Goal: Task Accomplishment & Management: Use online tool/utility

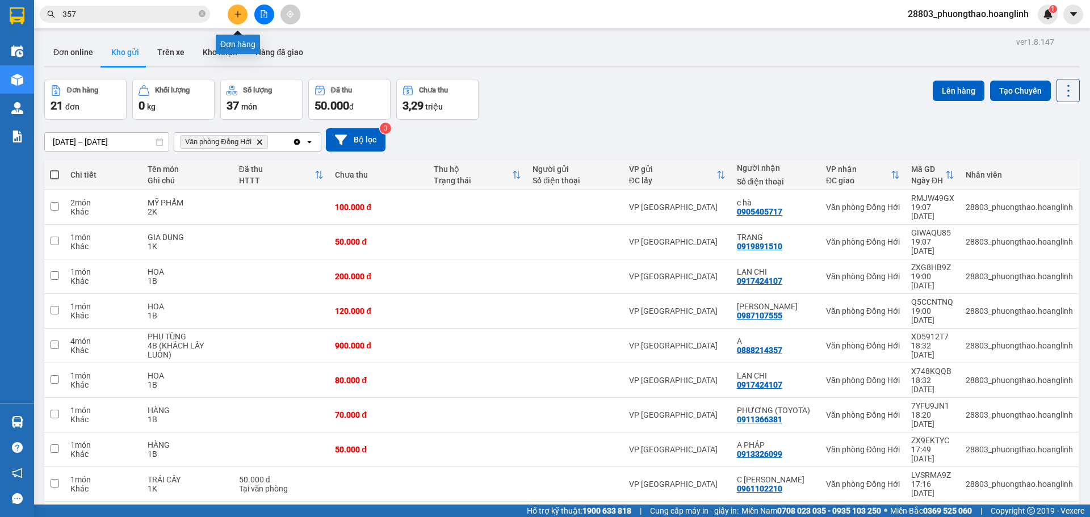
click at [240, 12] on icon "plus" at bounding box center [238, 14] width 8 height 8
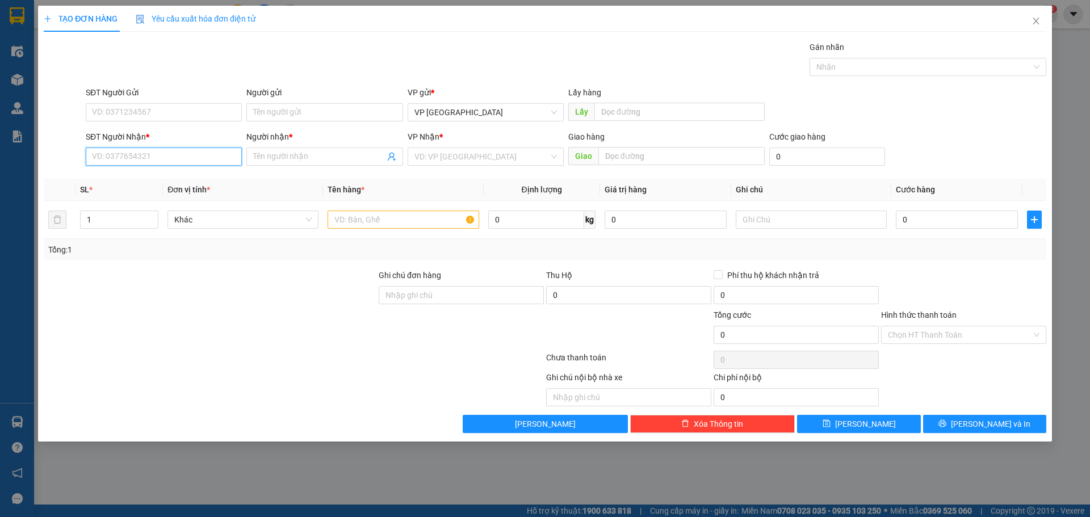
click at [106, 154] on input "SĐT Người Nhận *" at bounding box center [164, 157] width 156 height 18
click at [139, 161] on input "4493" at bounding box center [164, 157] width 156 height 18
click at [141, 179] on div "0812564493 - LIỄU" at bounding box center [164, 179] width 143 height 12
type input "0812564493"
type input "LIỄU"
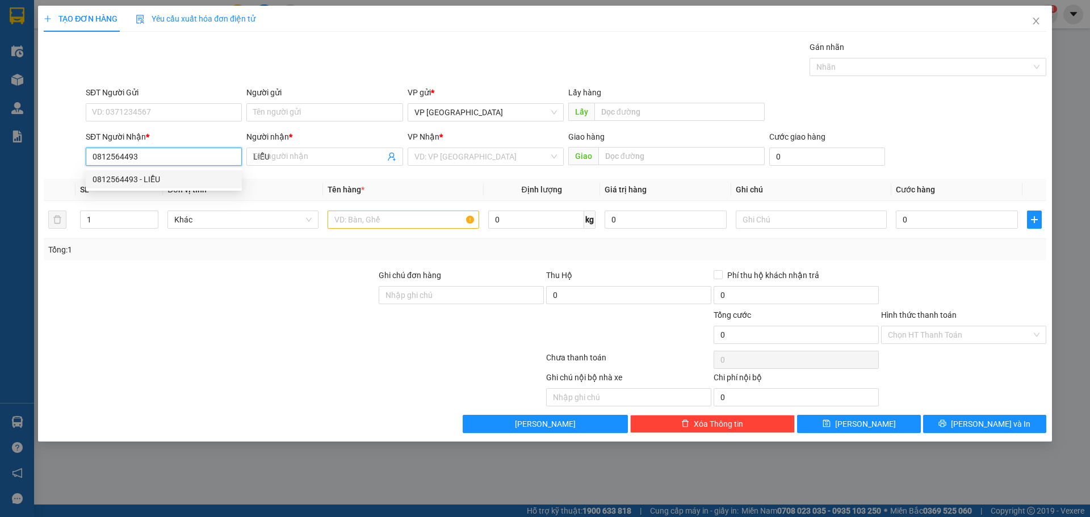
type input "70.000"
type input "0812564493"
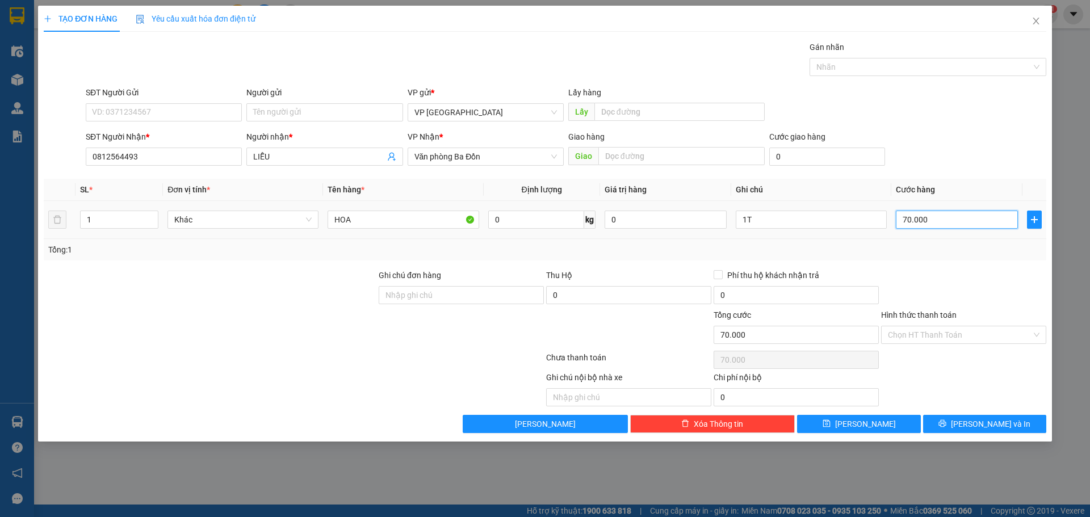
click at [979, 220] on input "70.000" at bounding box center [957, 220] width 122 height 18
type input "2"
type input "20"
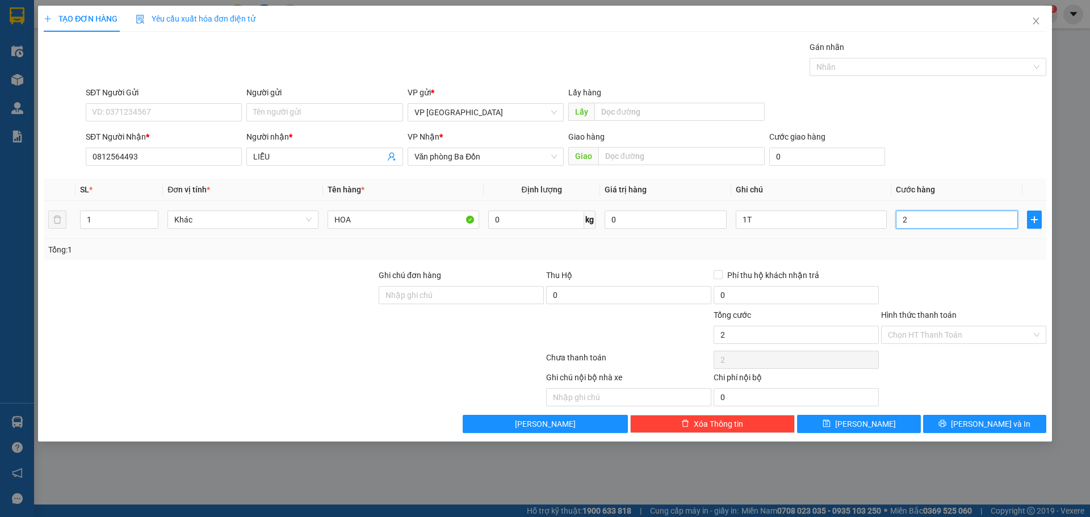
type input "20"
type input "200"
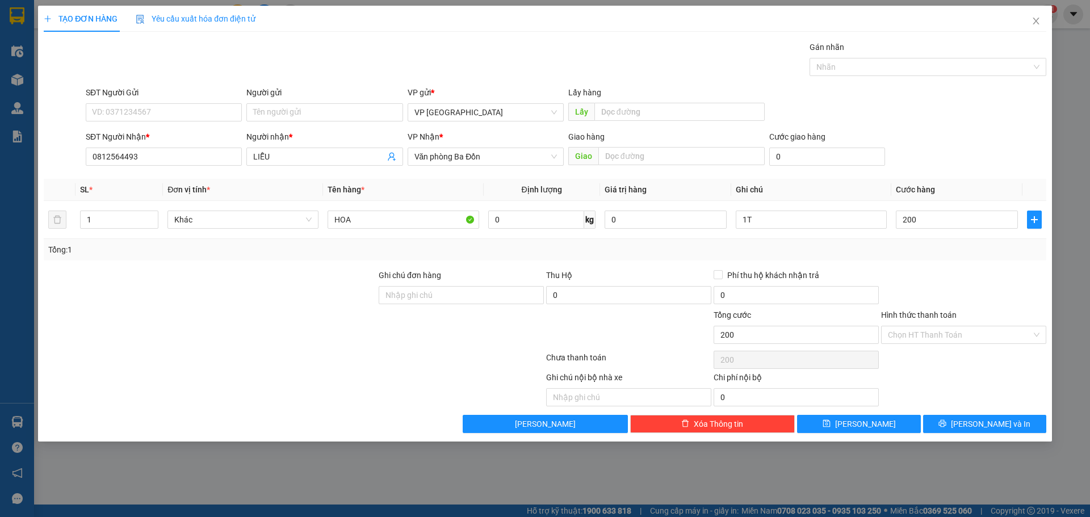
type input "200.000"
click at [1011, 174] on div "Transit Pickup Surcharge Ids Transit Deliver Surcharge Ids Transit Deliver Surc…" at bounding box center [545, 237] width 1003 height 392
click at [894, 428] on button "[PERSON_NAME]" at bounding box center [858, 424] width 123 height 18
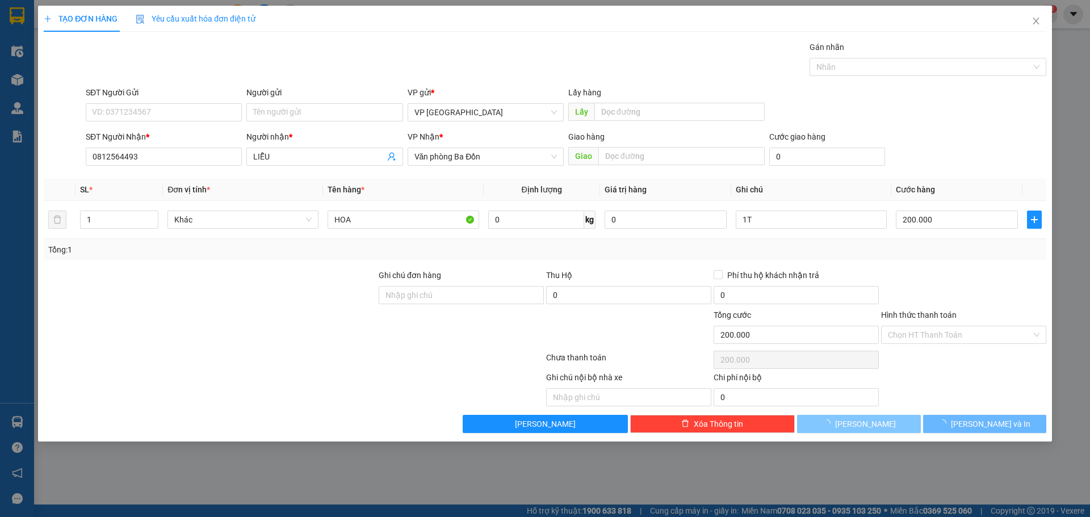
type input "0"
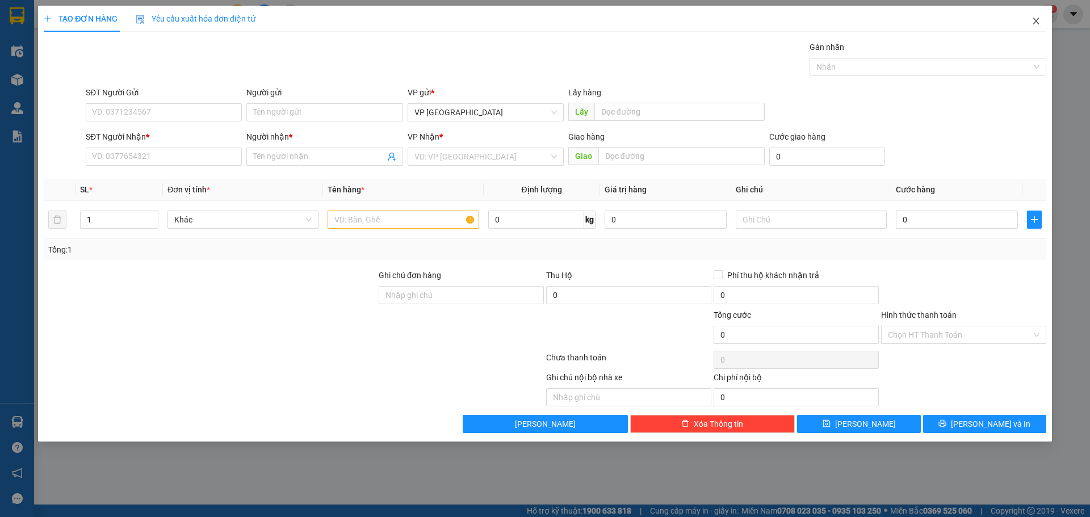
click at [1037, 22] on icon "close" at bounding box center [1036, 21] width 6 height 7
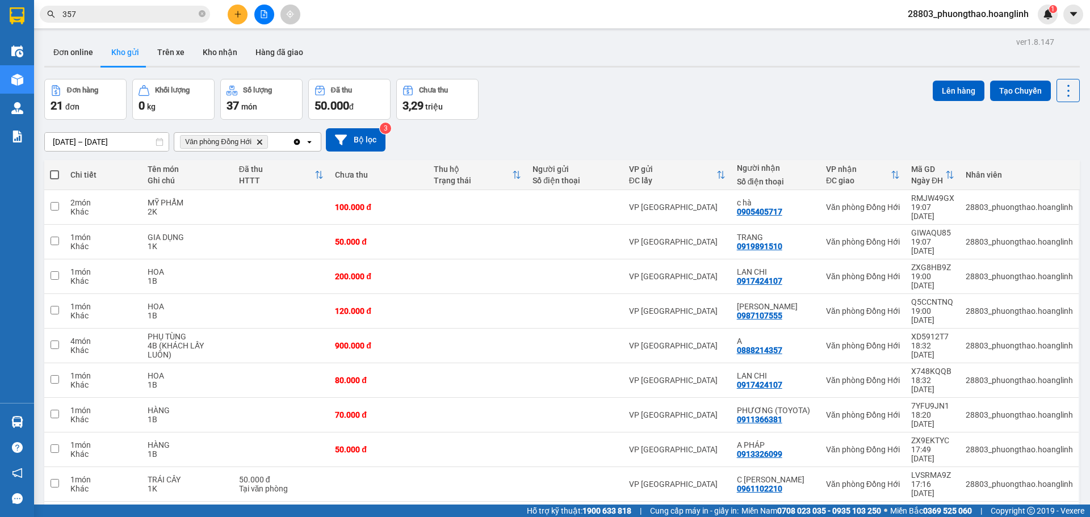
click at [303, 145] on div "Clear all open" at bounding box center [306, 142] width 28 height 18
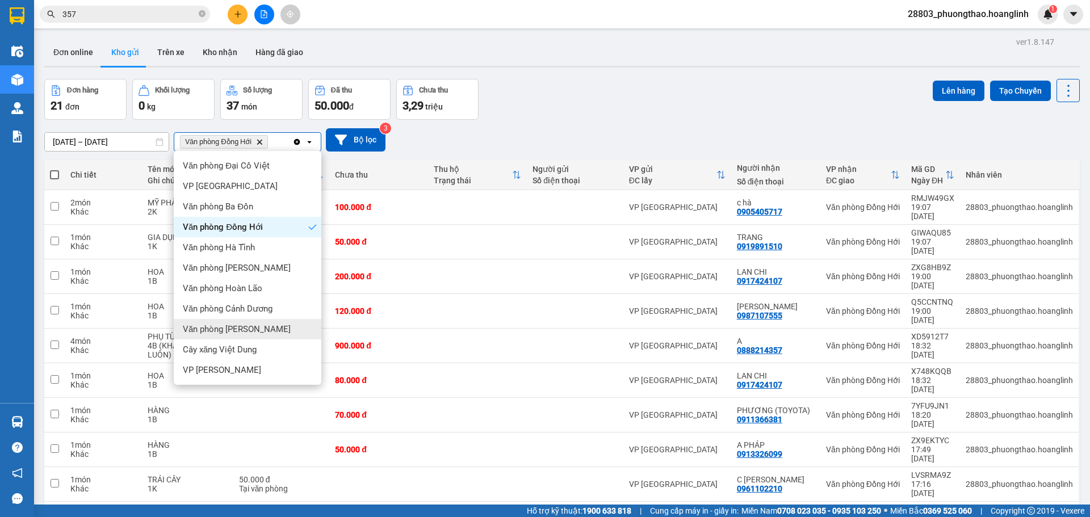
click at [262, 330] on div "Văn phòng [PERSON_NAME]" at bounding box center [248, 329] width 148 height 20
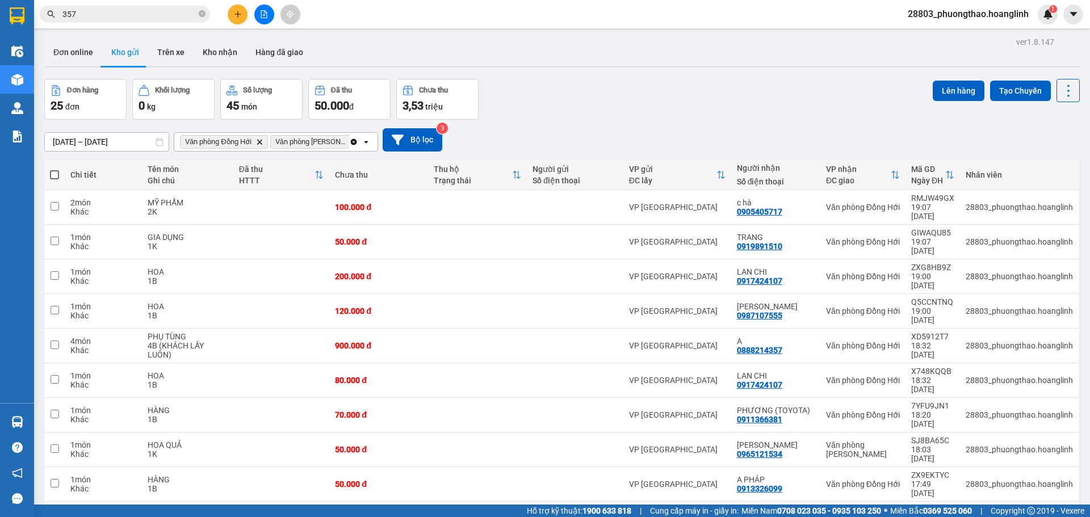
click at [352, 143] on icon "Clear all" at bounding box center [354, 142] width 6 height 6
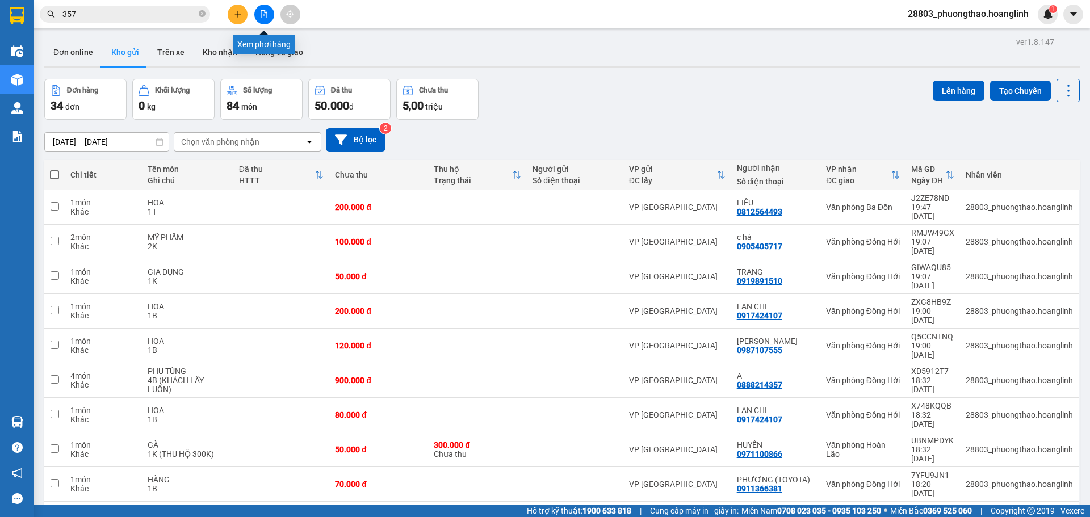
click at [258, 12] on button at bounding box center [264, 15] width 20 height 20
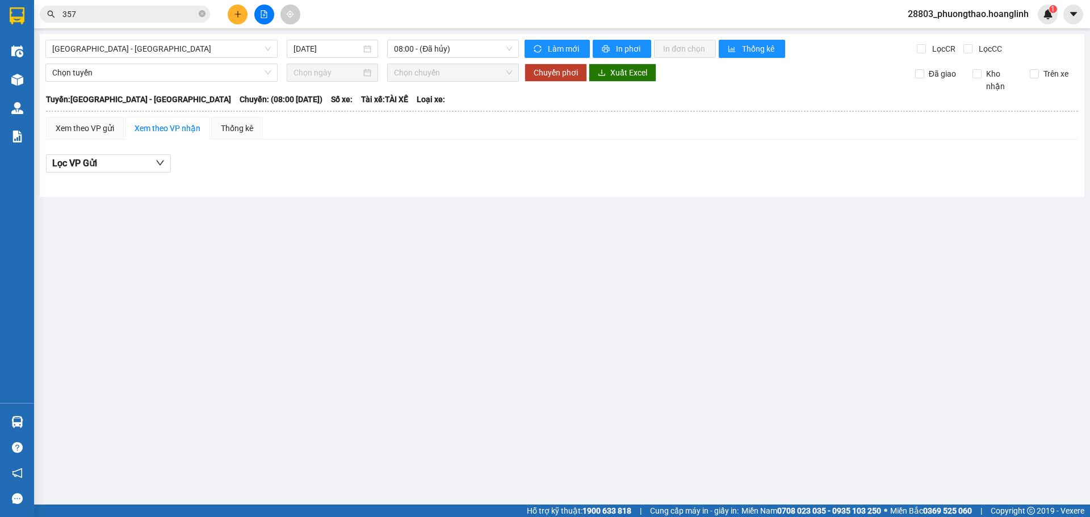
click at [108, 38] on div "[GEOGRAPHIC_DATA] - [GEOGRAPHIC_DATA] [DATE] 08:00 - ([GEOGRAPHIC_DATA]) Làm mớ…" at bounding box center [562, 115] width 1045 height 163
click at [112, 48] on span "[GEOGRAPHIC_DATA] - [GEOGRAPHIC_DATA]" at bounding box center [161, 48] width 219 height 17
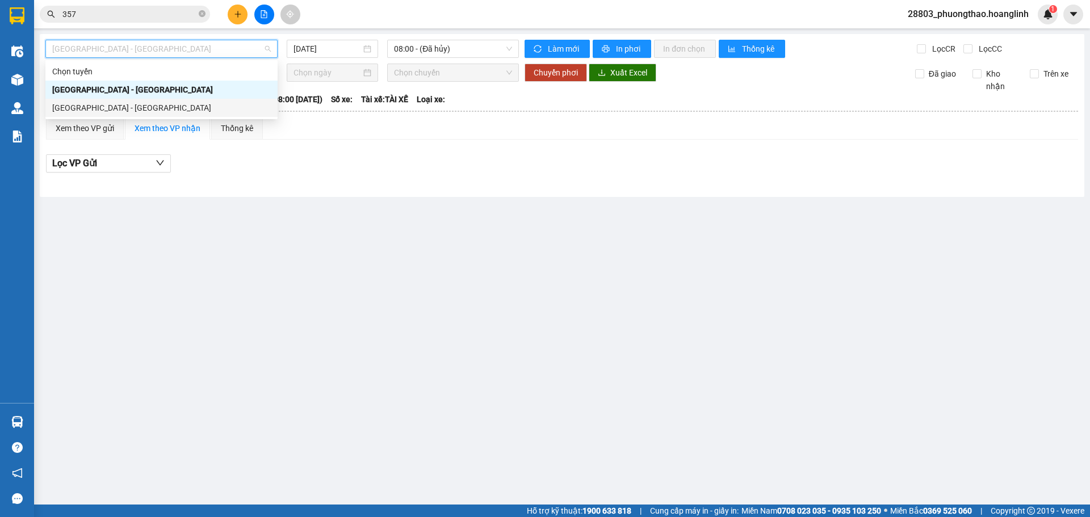
click at [101, 107] on div "[GEOGRAPHIC_DATA] - [GEOGRAPHIC_DATA]" at bounding box center [161, 108] width 219 height 12
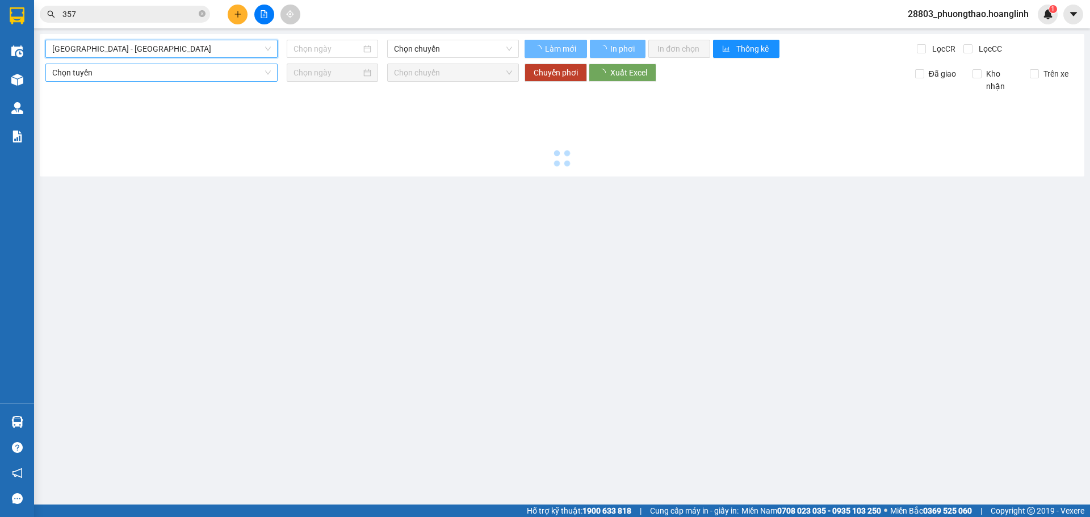
type input "[DATE]"
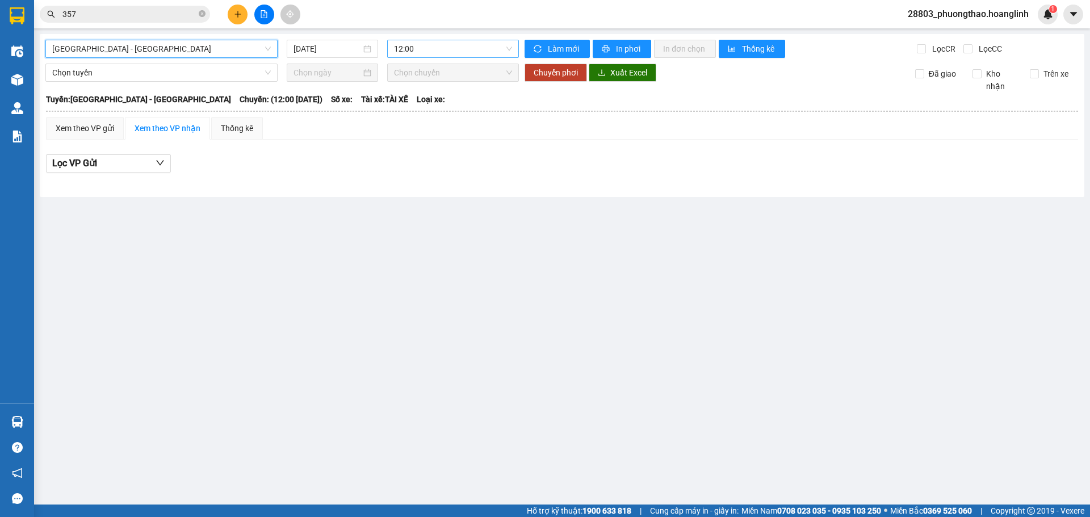
click at [425, 48] on span "12:00" at bounding box center [453, 48] width 118 height 17
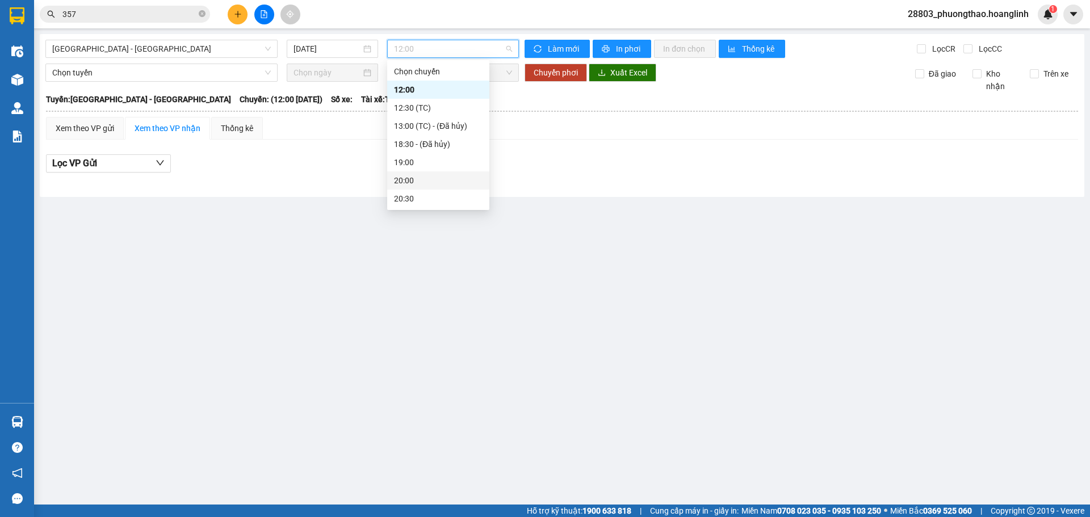
click at [404, 176] on div "20:00" at bounding box center [438, 180] width 89 height 12
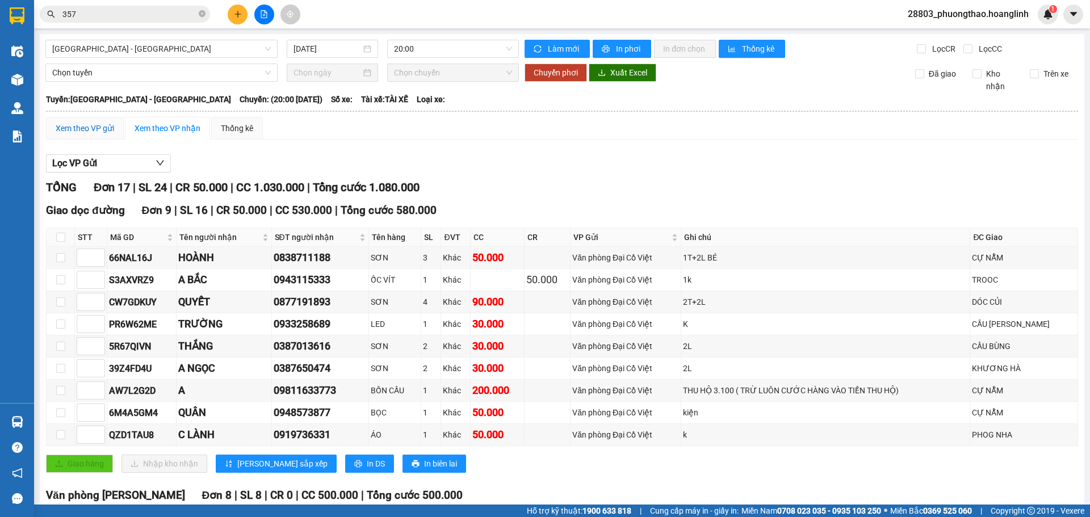
click at [97, 131] on div "Xem theo VP gửi" at bounding box center [85, 128] width 58 height 12
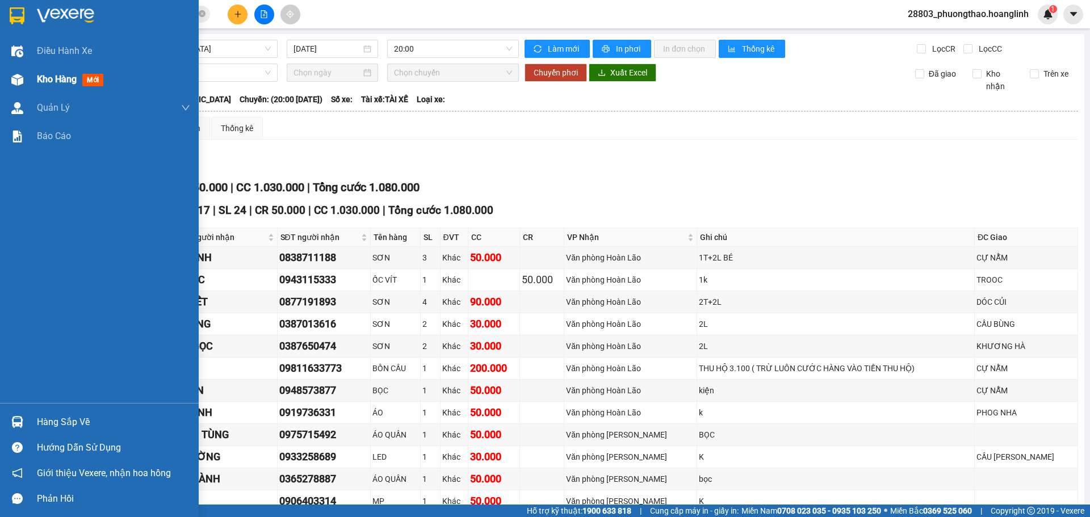
click at [70, 67] on div "Kho hàng mới" at bounding box center [113, 79] width 153 height 28
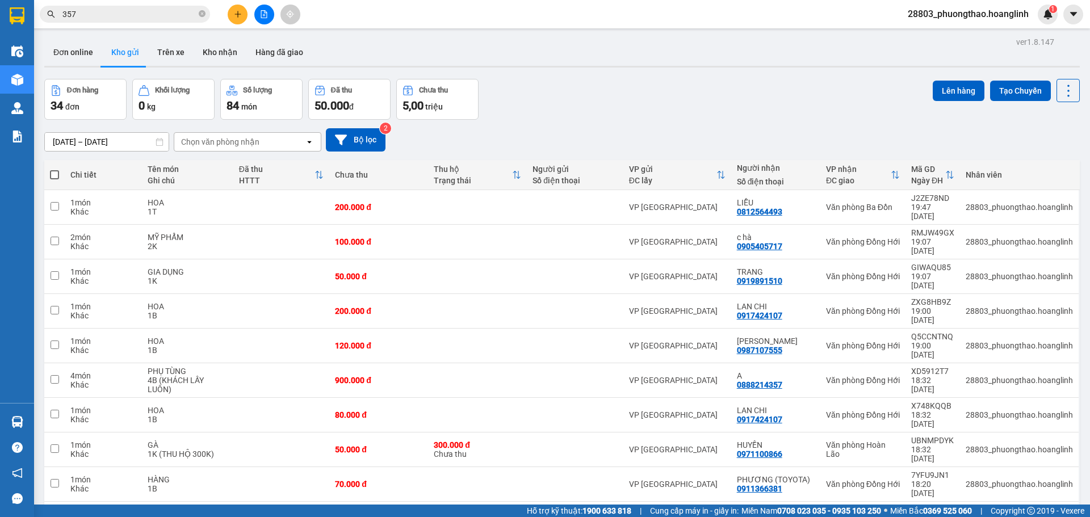
click at [218, 132] on div "Chọn văn phòng nhận open" at bounding box center [248, 141] width 148 height 19
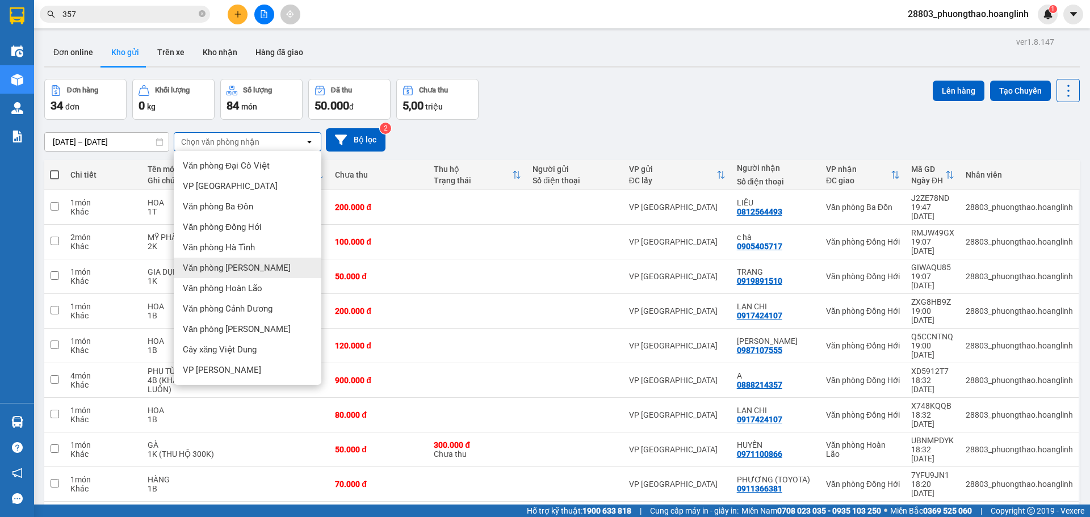
click at [242, 268] on span "Văn phòng [PERSON_NAME]" at bounding box center [237, 267] width 108 height 11
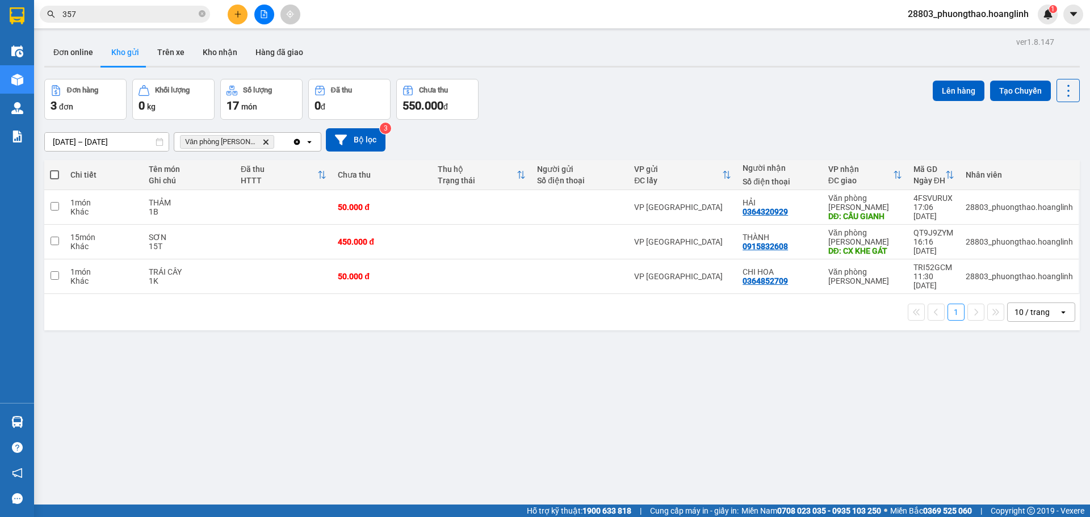
click at [309, 134] on div "Clear all open" at bounding box center [306, 142] width 28 height 18
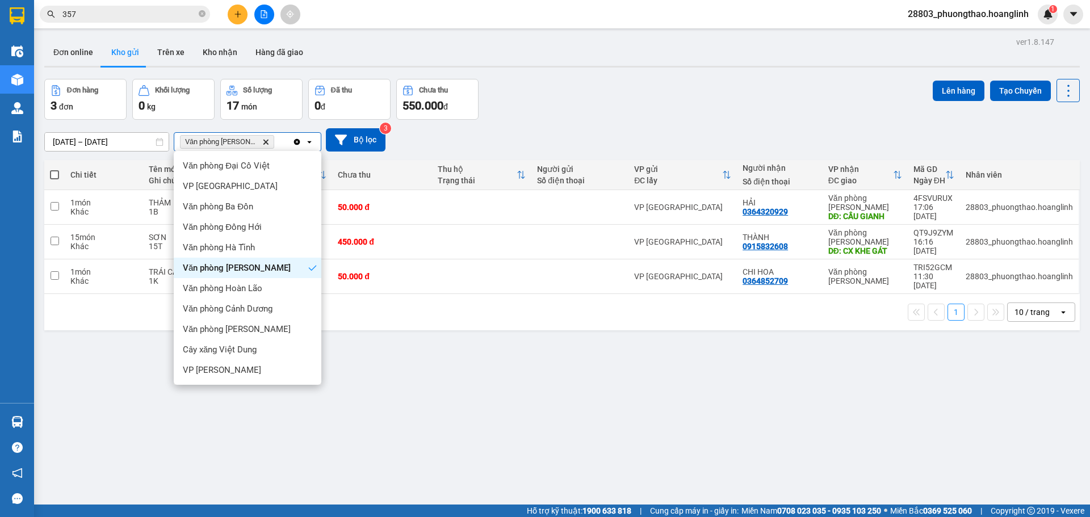
click at [304, 140] on div "Clear all open" at bounding box center [306, 142] width 28 height 18
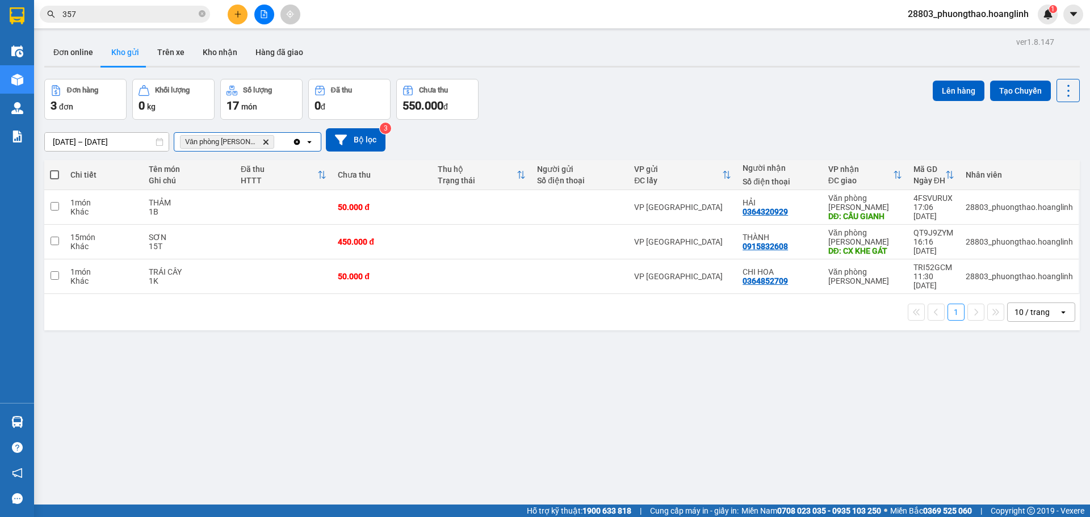
click at [304, 145] on div "Clear all open" at bounding box center [306, 142] width 28 height 18
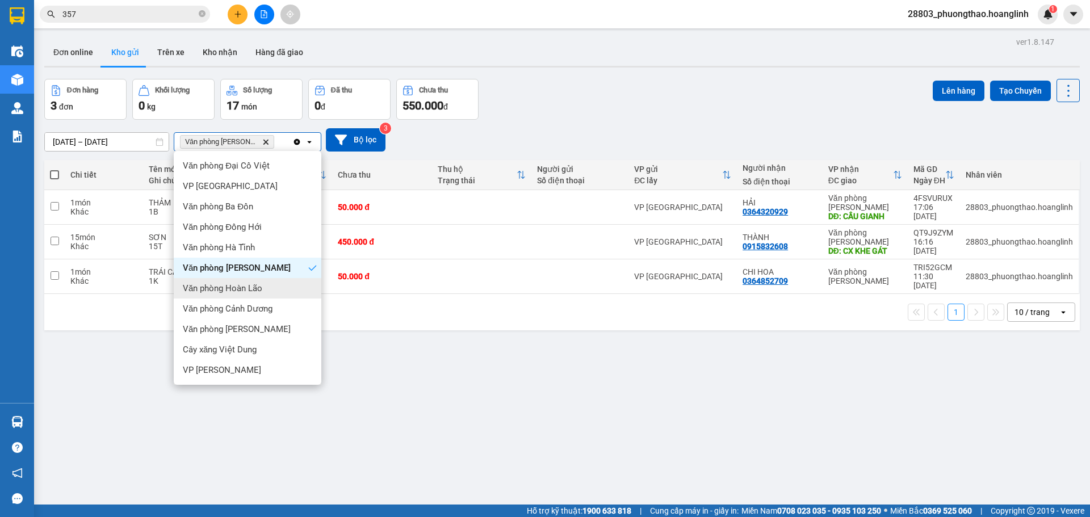
click at [265, 290] on div "Văn phòng Hoàn Lão" at bounding box center [248, 288] width 148 height 20
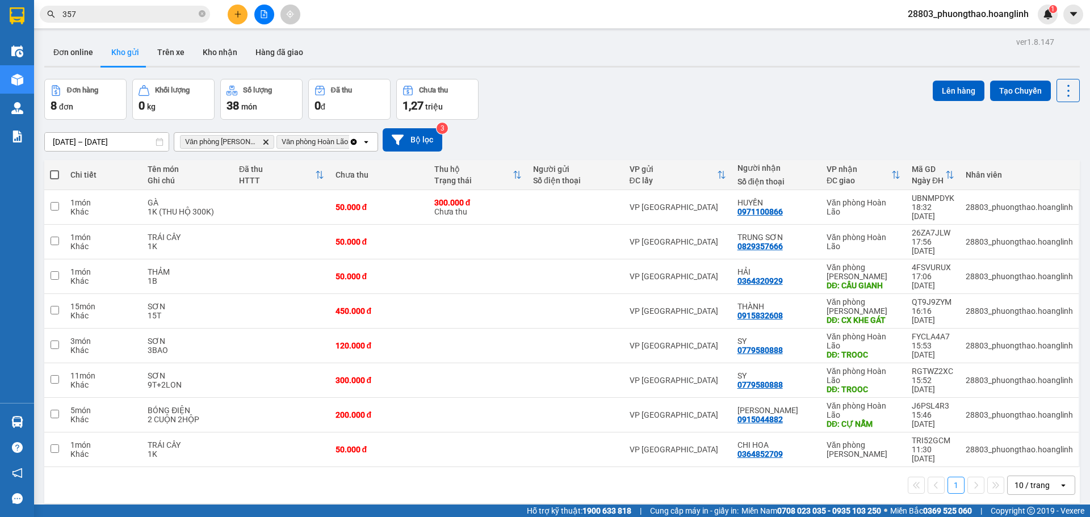
click at [53, 170] on span at bounding box center [54, 174] width 9 height 9
click at [55, 169] on input "checkbox" at bounding box center [55, 169] width 0 height 0
checkbox input "true"
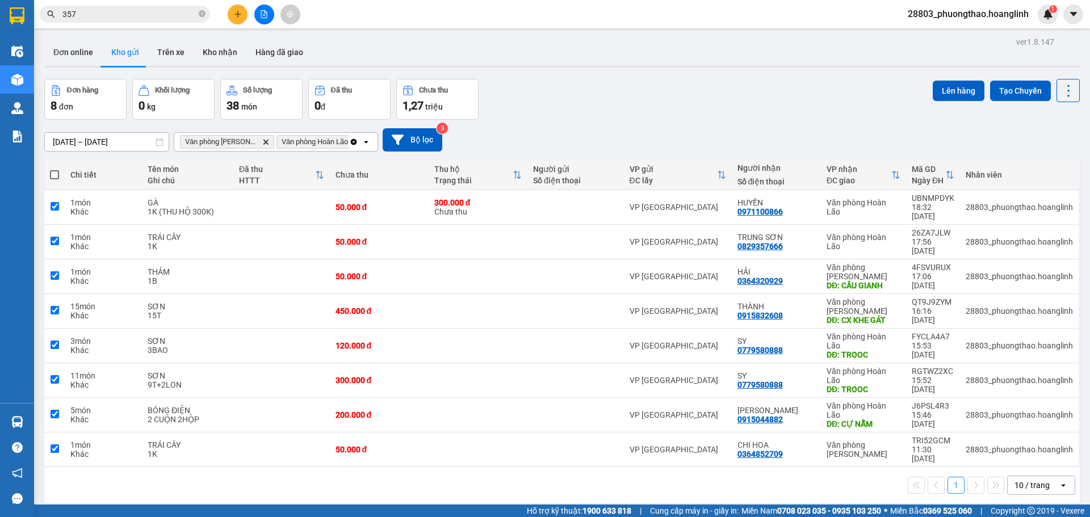
checkbox input "true"
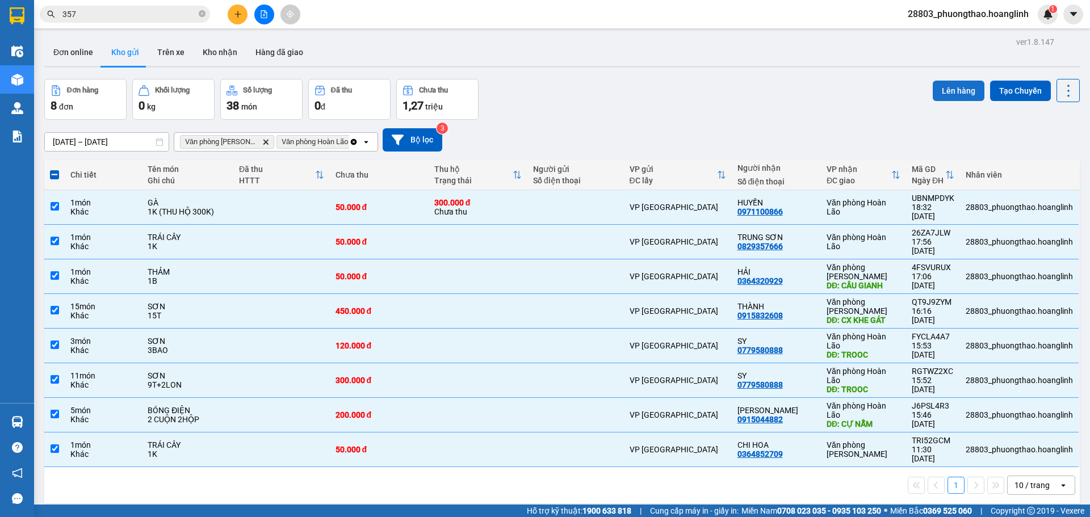
click at [955, 87] on button "Lên hàng" at bounding box center [959, 91] width 52 height 20
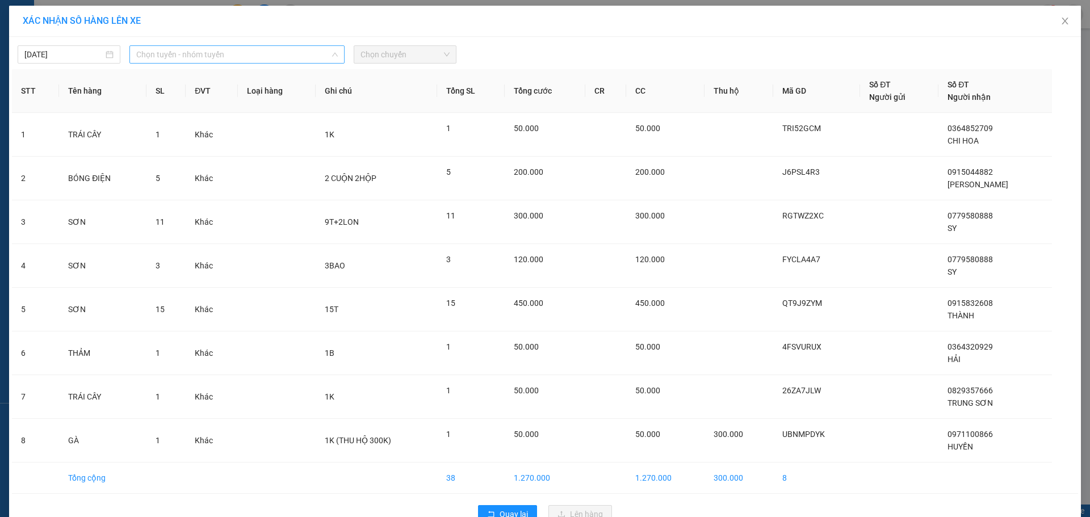
click at [191, 57] on span "Chọn tuyến - nhóm tuyến" at bounding box center [237, 54] width 202 height 17
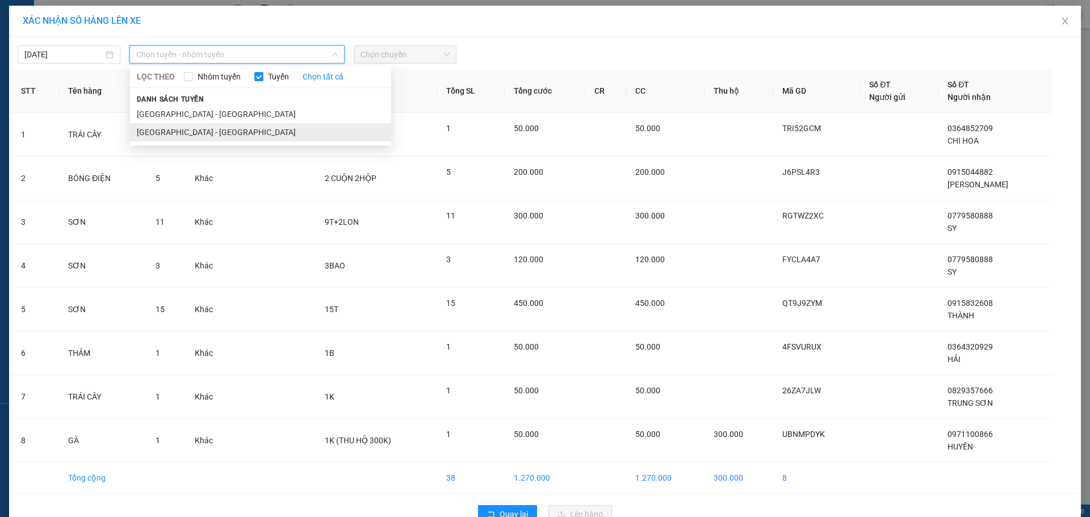
click at [186, 133] on li "[GEOGRAPHIC_DATA] - [GEOGRAPHIC_DATA]" at bounding box center [260, 132] width 261 height 18
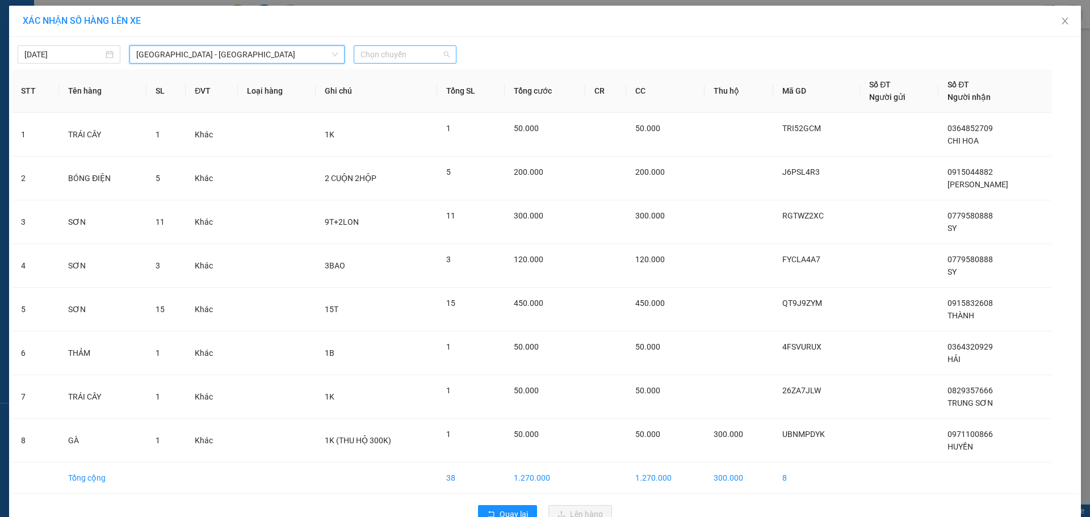
click at [387, 61] on span "Chọn chuyến" at bounding box center [405, 54] width 89 height 17
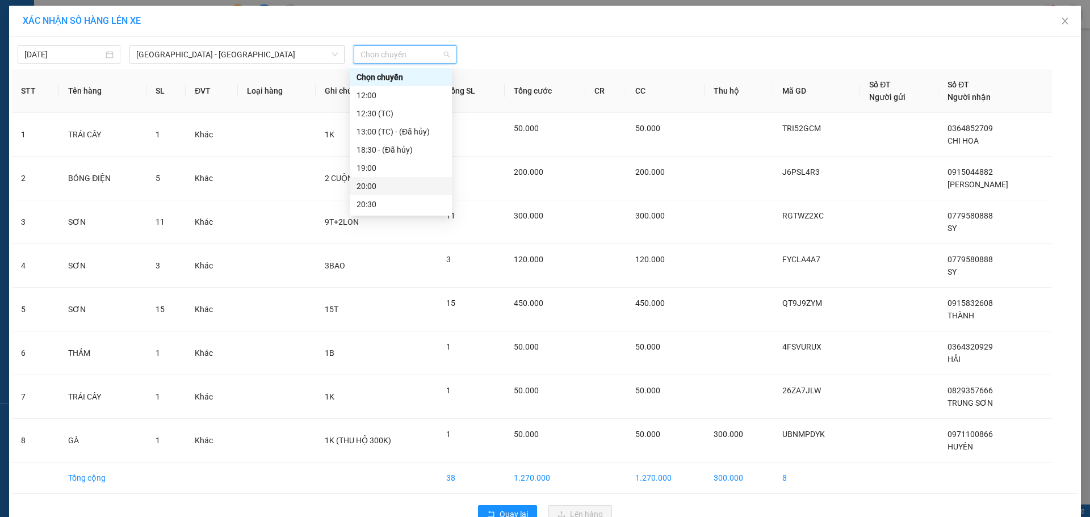
click at [371, 184] on div "20:00" at bounding box center [401, 186] width 89 height 12
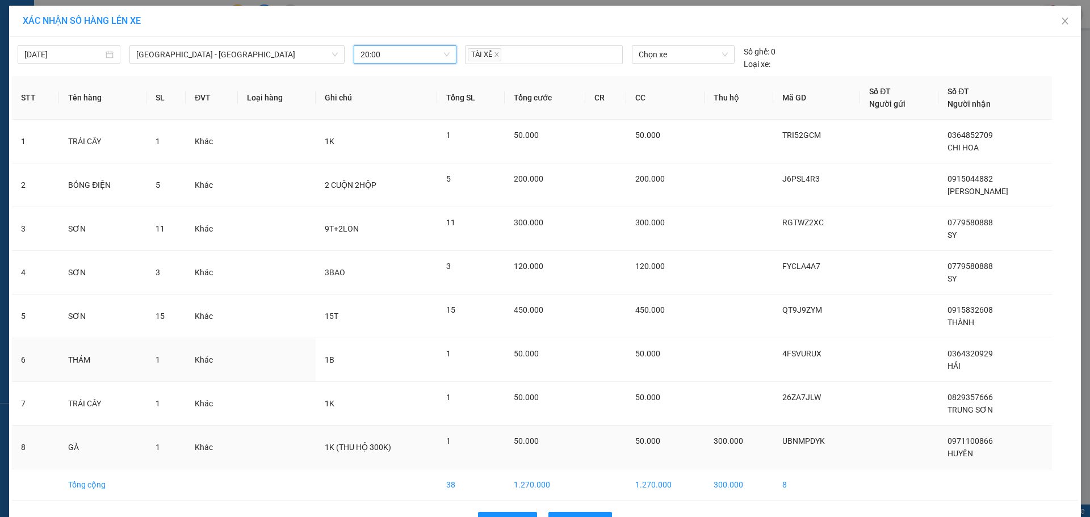
scroll to position [35, 0]
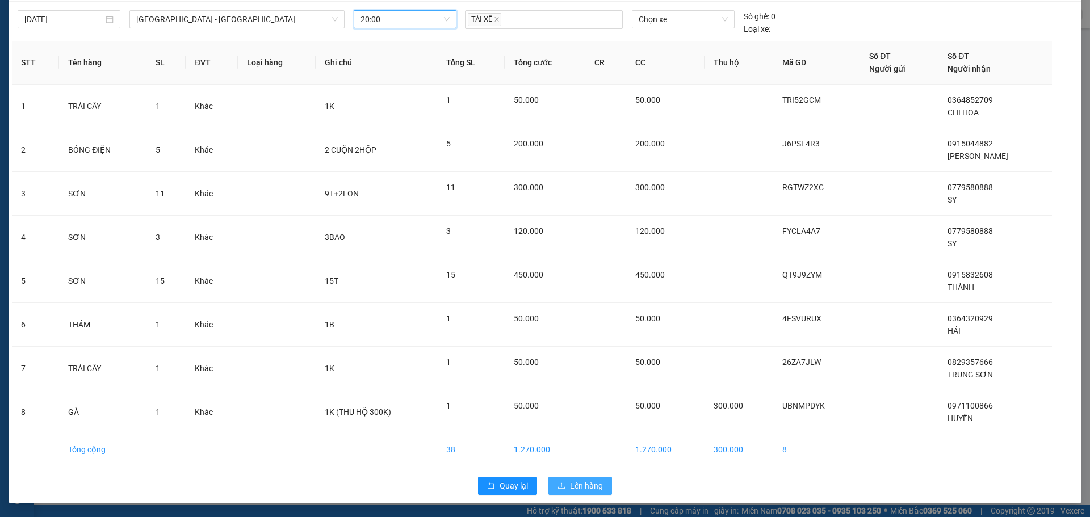
click at [596, 477] on button "Lên hàng" at bounding box center [581, 486] width 64 height 18
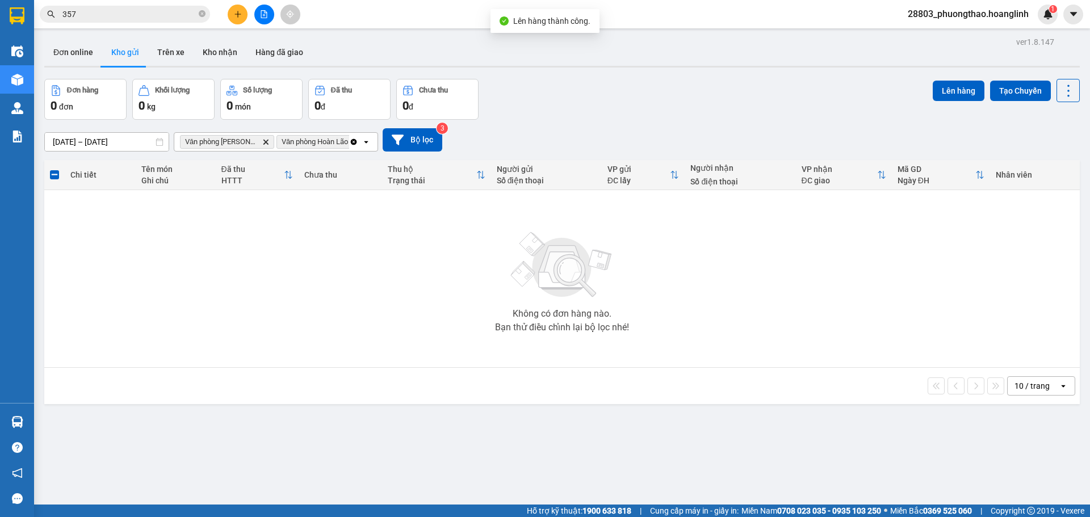
click at [349, 139] on span "Văn phòng Hoàn Lão Delete" at bounding box center [321, 142] width 88 height 14
click at [352, 139] on icon "Clear all" at bounding box center [353, 141] width 9 height 9
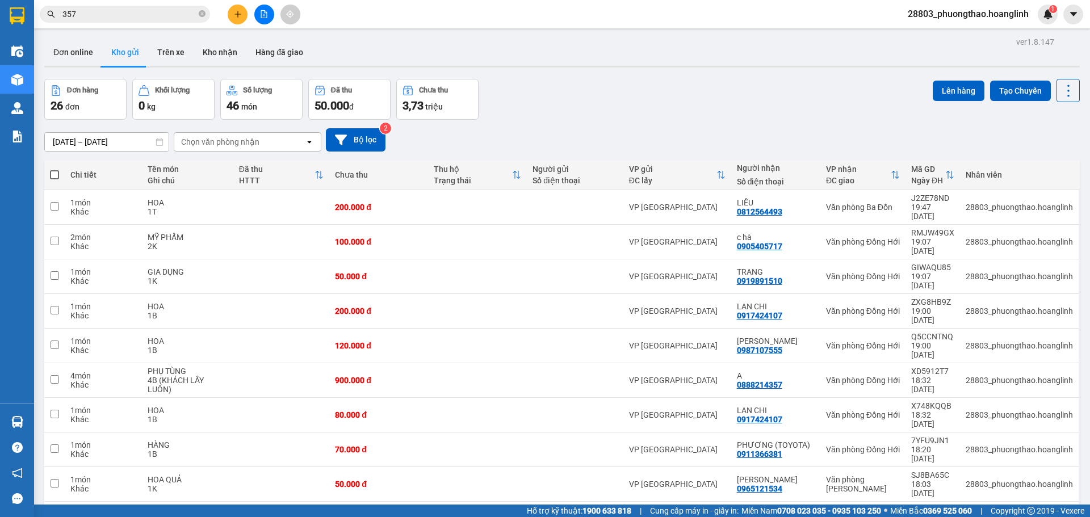
click at [259, 16] on button at bounding box center [264, 15] width 20 height 20
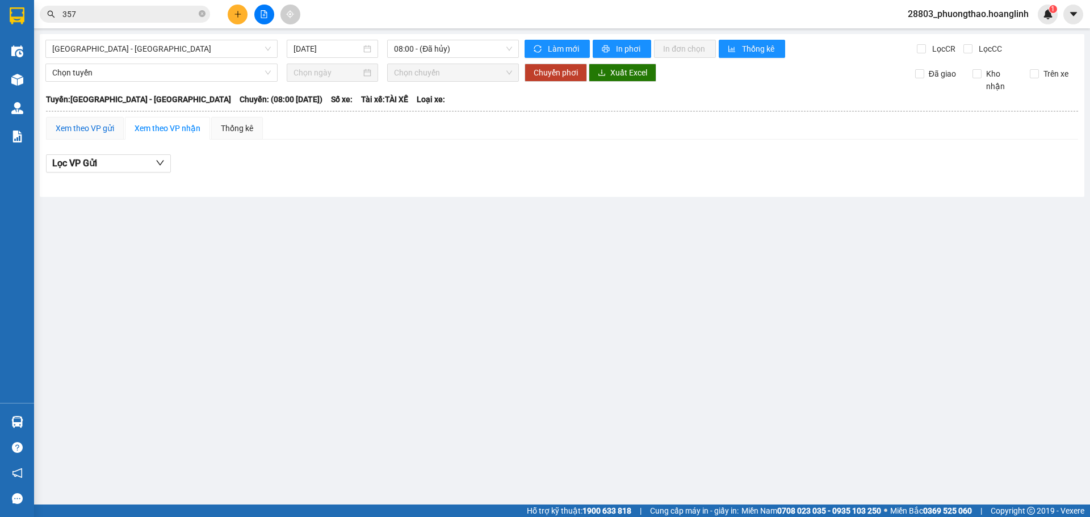
click at [87, 127] on div "Xem theo VP gửi" at bounding box center [85, 128] width 58 height 12
click at [457, 48] on span "08:00 - (Đã hủy)" at bounding box center [453, 48] width 118 height 17
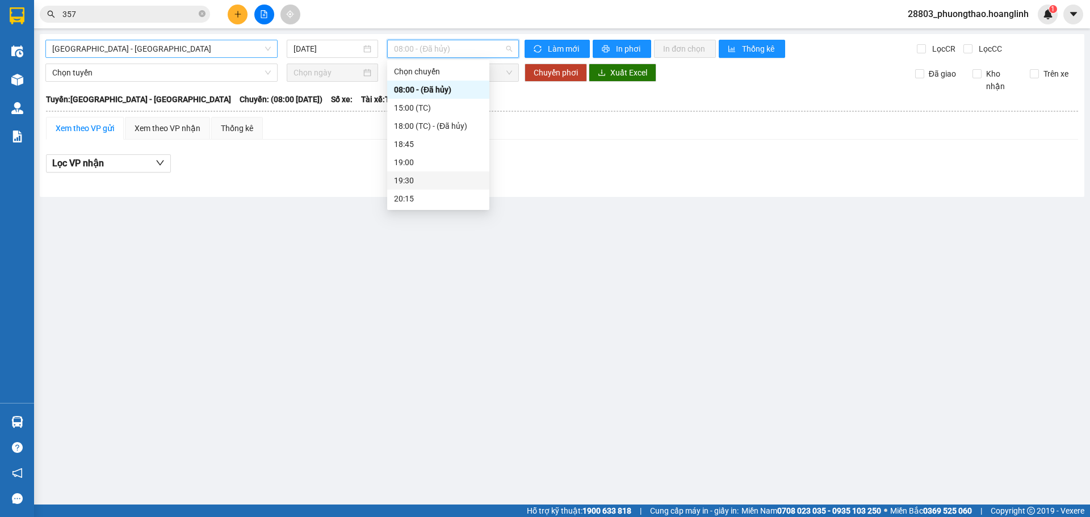
click at [128, 45] on span "[GEOGRAPHIC_DATA] - [GEOGRAPHIC_DATA]" at bounding box center [161, 48] width 219 height 17
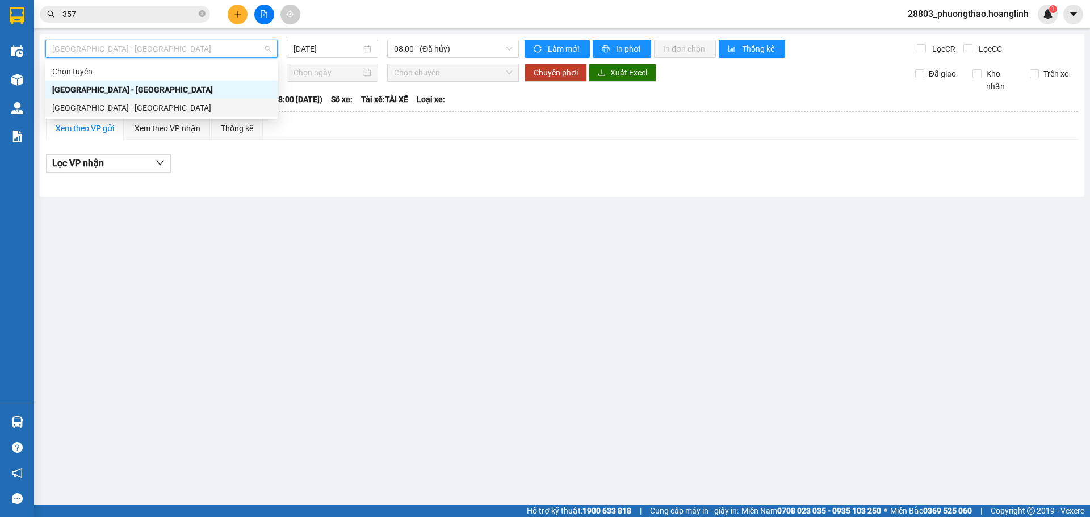
click at [117, 113] on div "[GEOGRAPHIC_DATA] - [GEOGRAPHIC_DATA]" at bounding box center [161, 108] width 219 height 12
type input "[DATE]"
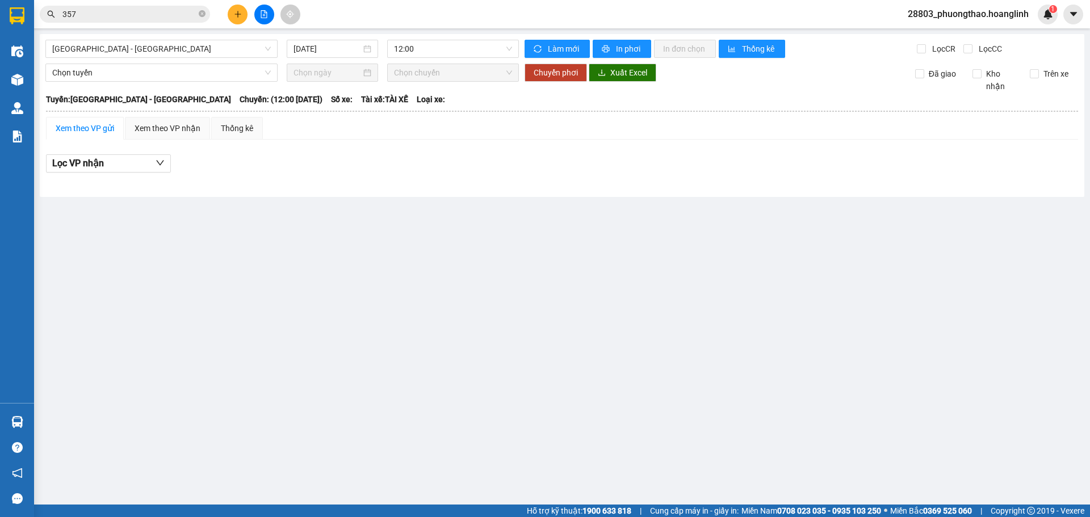
click at [461, 38] on div "[GEOGRAPHIC_DATA] - [GEOGRAPHIC_DATA] [DATE] 12:00 Làm mới In phơi In đơn chọn …" at bounding box center [562, 115] width 1045 height 163
drag, startPoint x: 457, startPoint y: 47, endPoint x: 427, endPoint y: 98, distance: 59.5
click at [457, 48] on span "12:00" at bounding box center [453, 48] width 118 height 17
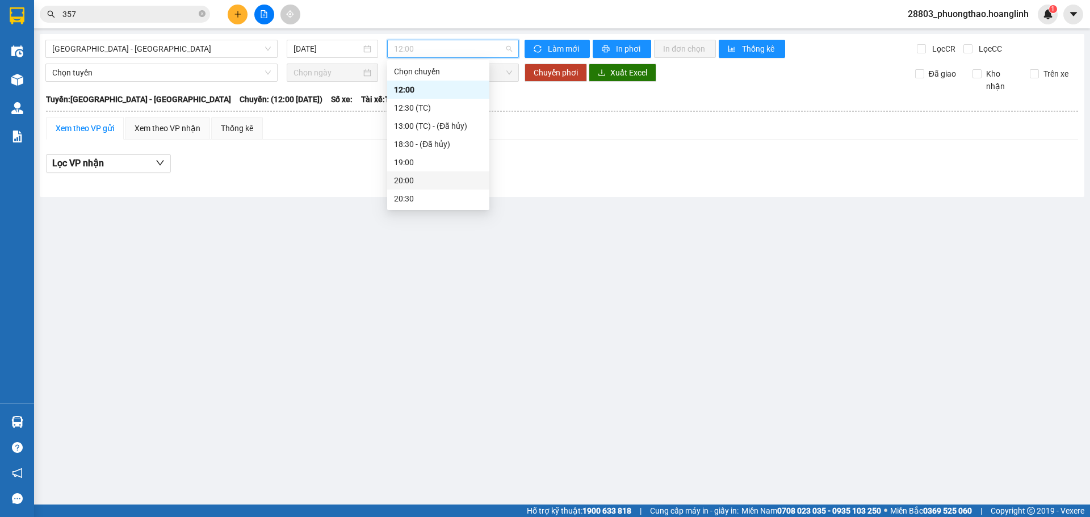
click at [402, 183] on div "20:00" at bounding box center [438, 180] width 89 height 12
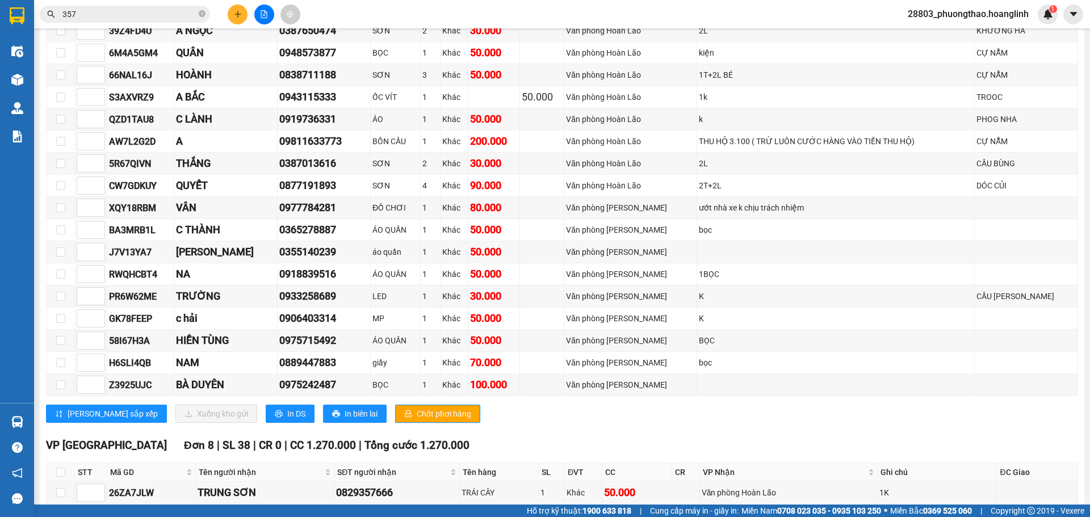
scroll to position [440, 0]
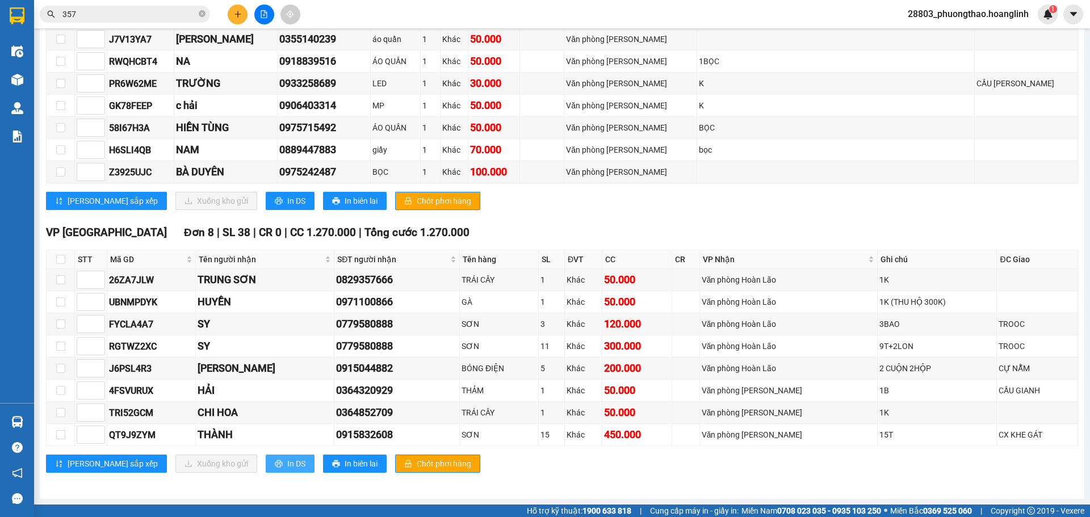
click at [287, 462] on span "In DS" at bounding box center [296, 464] width 18 height 12
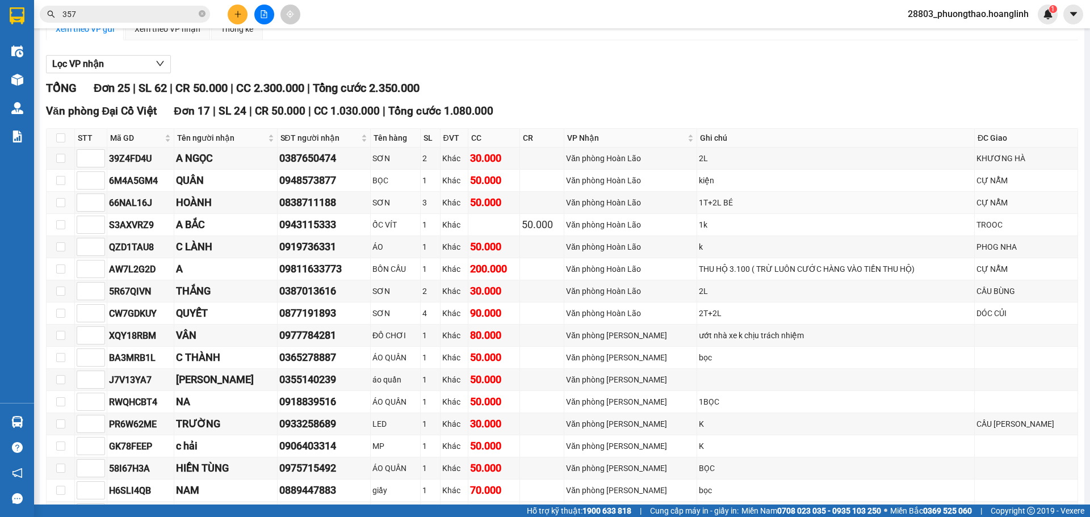
scroll to position [43, 0]
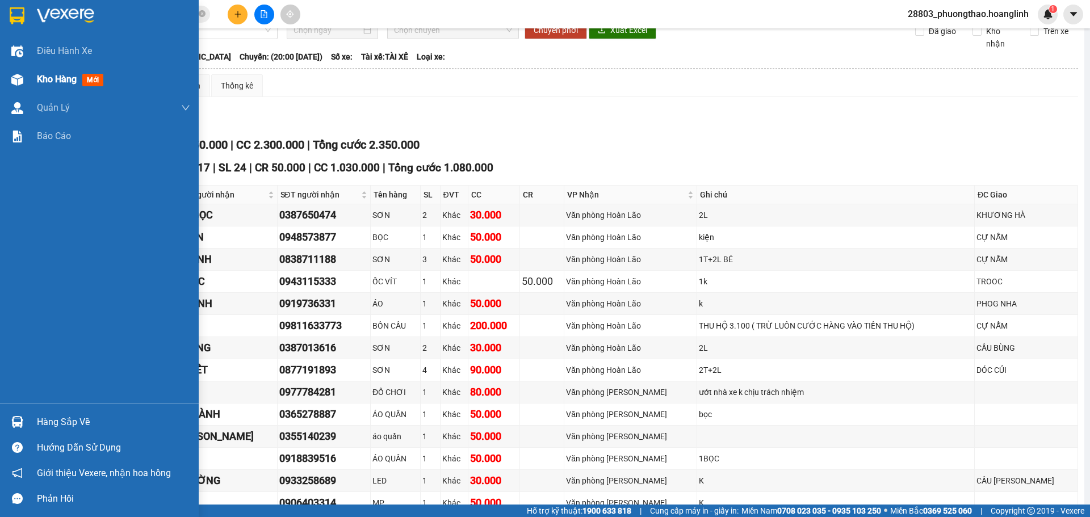
click at [66, 81] on span "Kho hàng" at bounding box center [57, 79] width 40 height 11
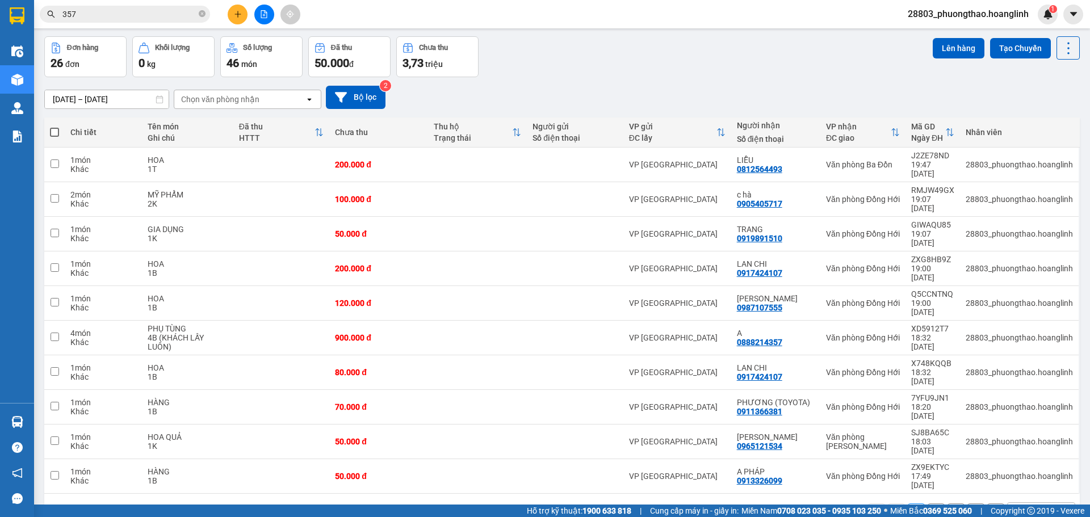
click at [52, 128] on span at bounding box center [54, 132] width 9 height 9
click at [55, 127] on input "checkbox" at bounding box center [55, 127] width 0 height 0
checkbox input "true"
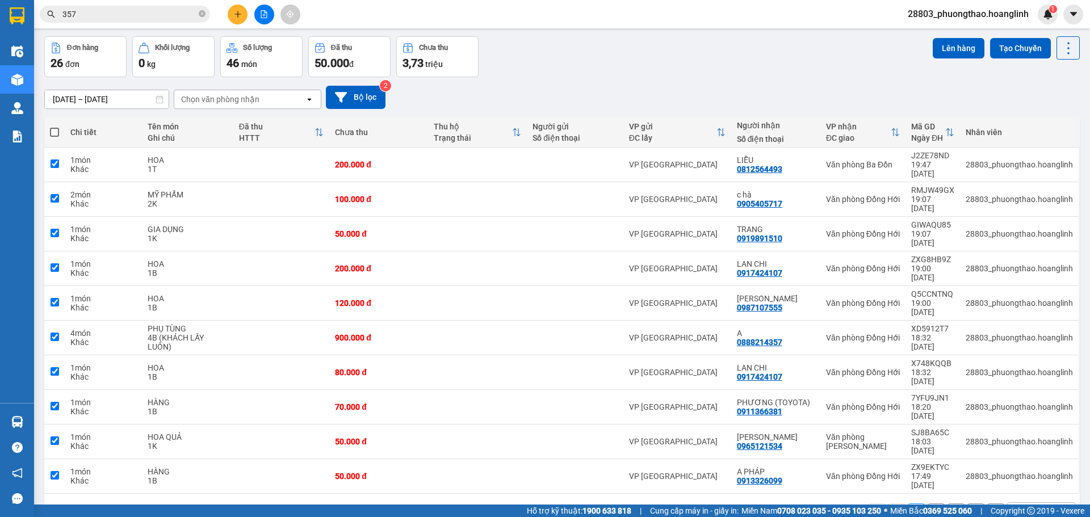
checkbox input "true"
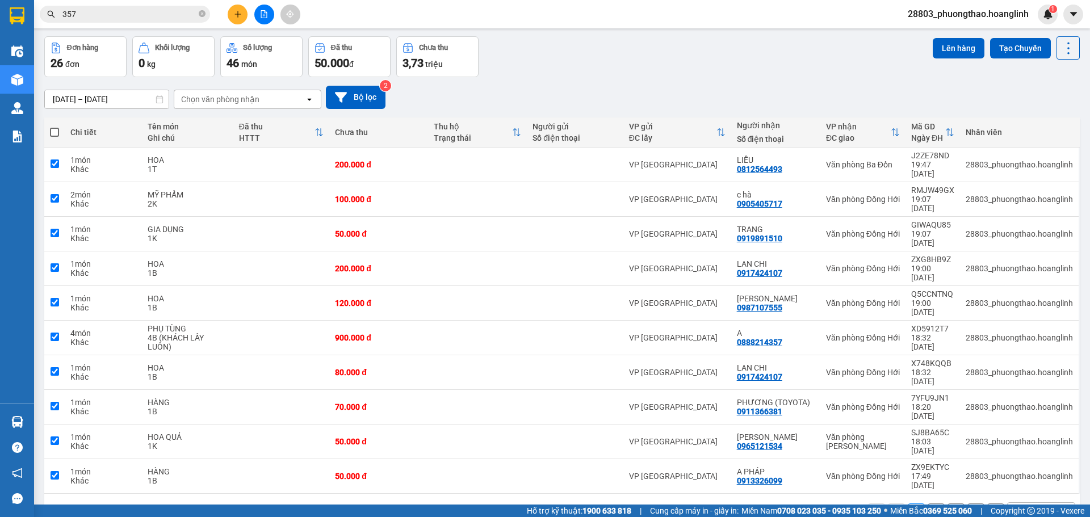
checkbox input "true"
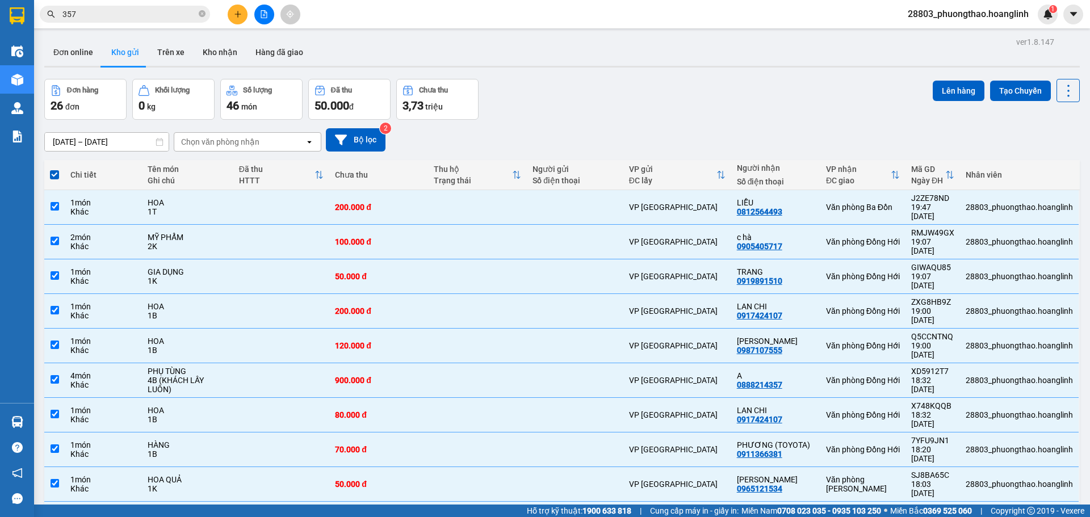
click at [269, 144] on div "Chọn văn phòng nhận" at bounding box center [239, 142] width 131 height 18
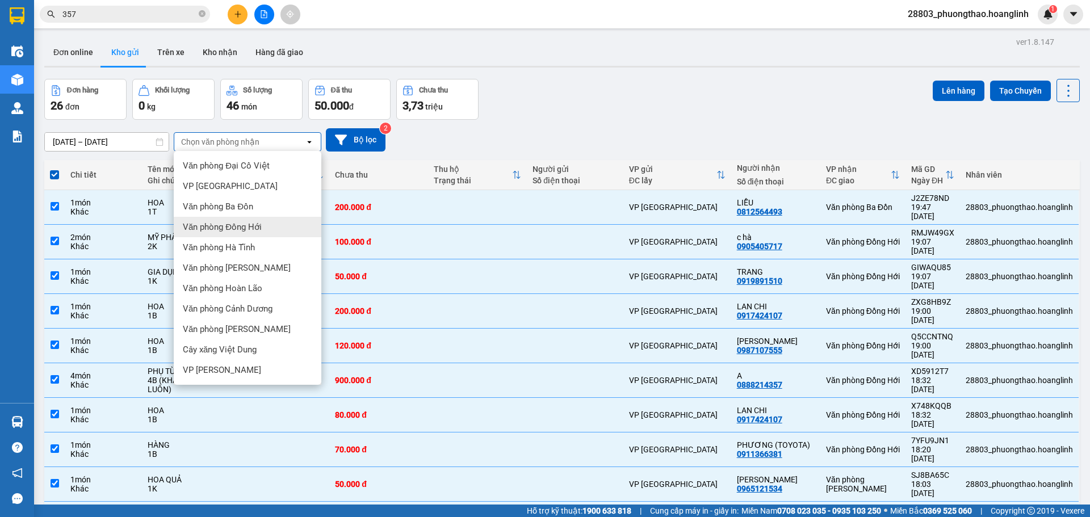
click at [236, 228] on span "Văn phòng Đồng Hới" at bounding box center [222, 226] width 79 height 11
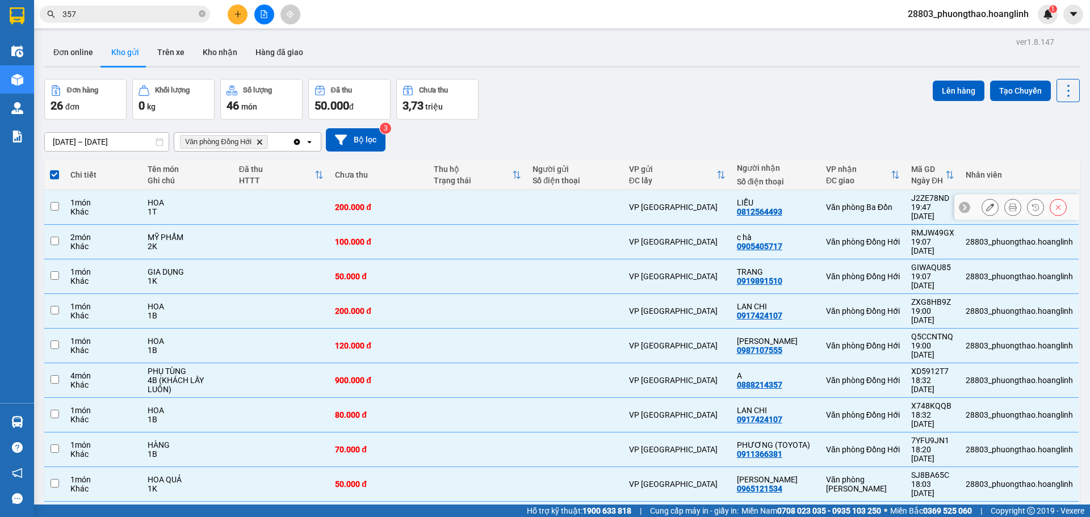
checkbox input "false"
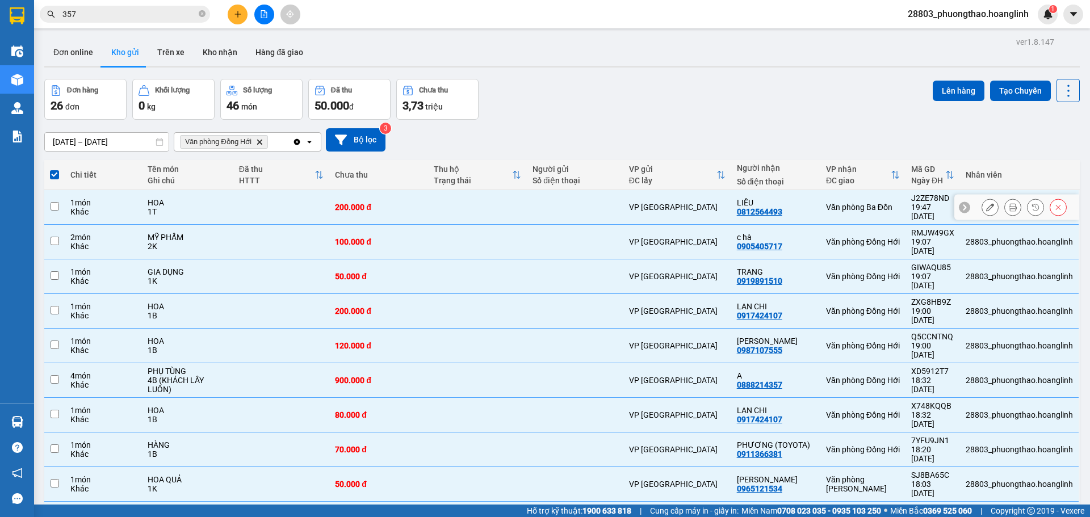
checkbox input "false"
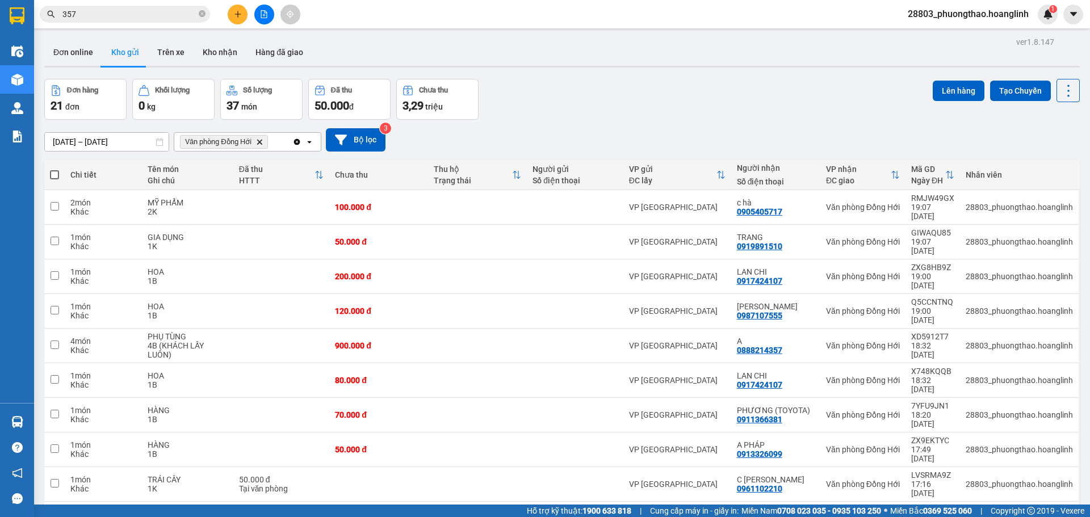
click at [310, 145] on icon "open" at bounding box center [309, 141] width 9 height 9
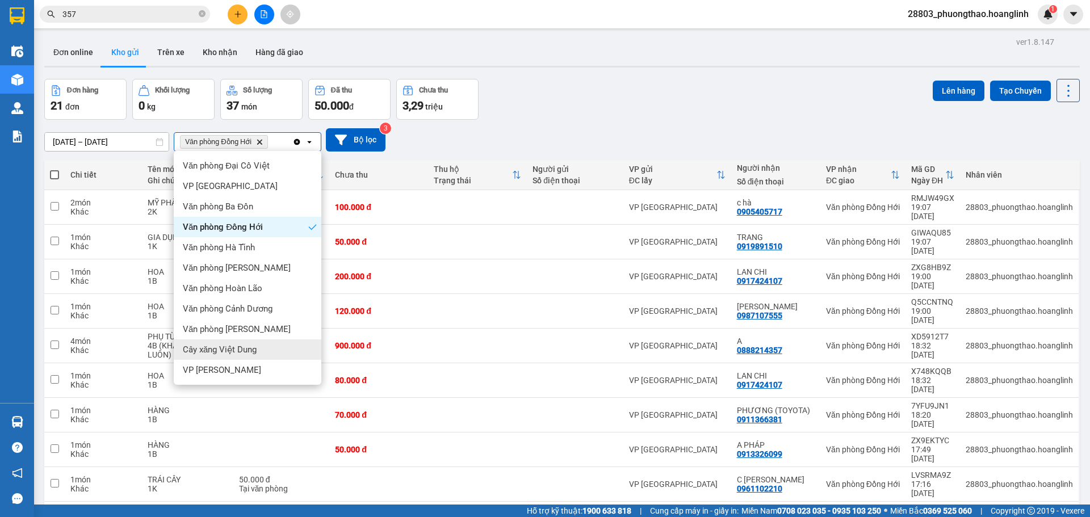
scroll to position [52, 0]
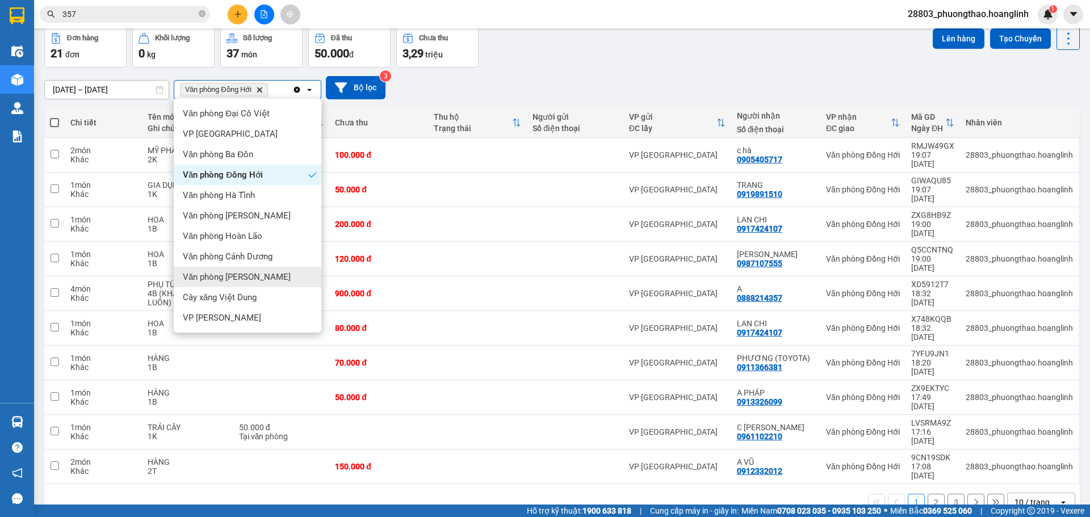
click at [244, 275] on span "Văn phòng [PERSON_NAME]" at bounding box center [237, 276] width 108 height 11
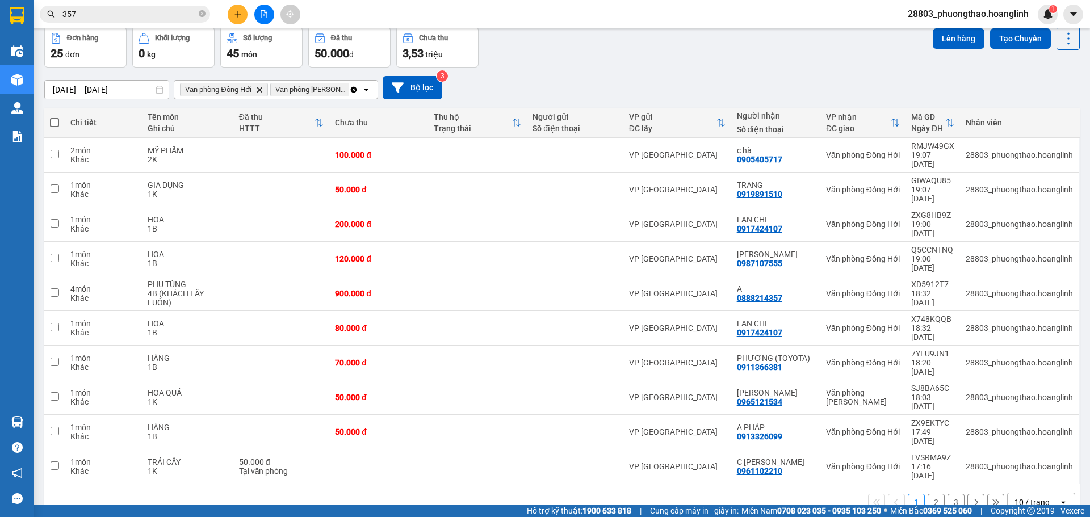
click at [55, 119] on span at bounding box center [54, 122] width 9 height 9
click at [55, 117] on input "checkbox" at bounding box center [55, 117] width 0 height 0
checkbox input "true"
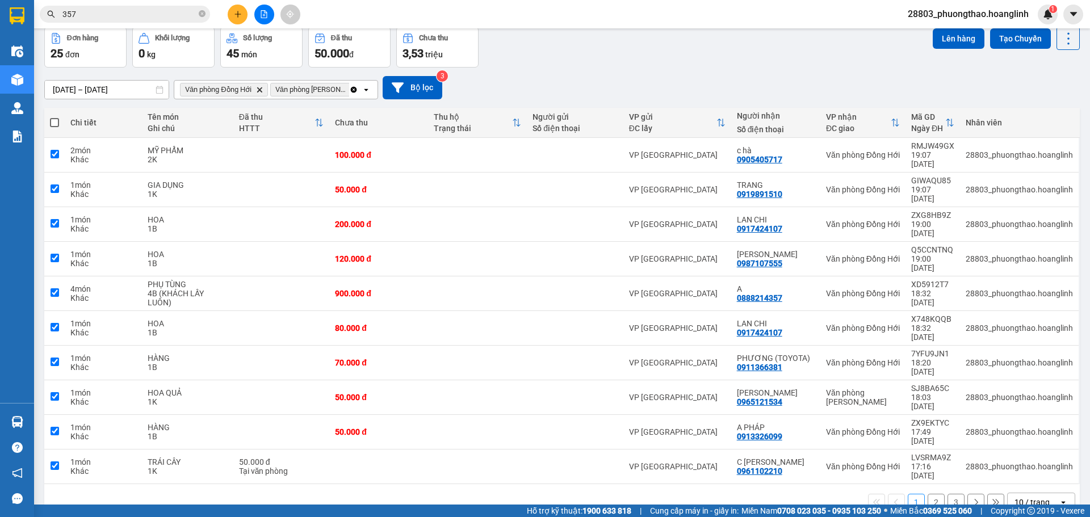
checkbox input "true"
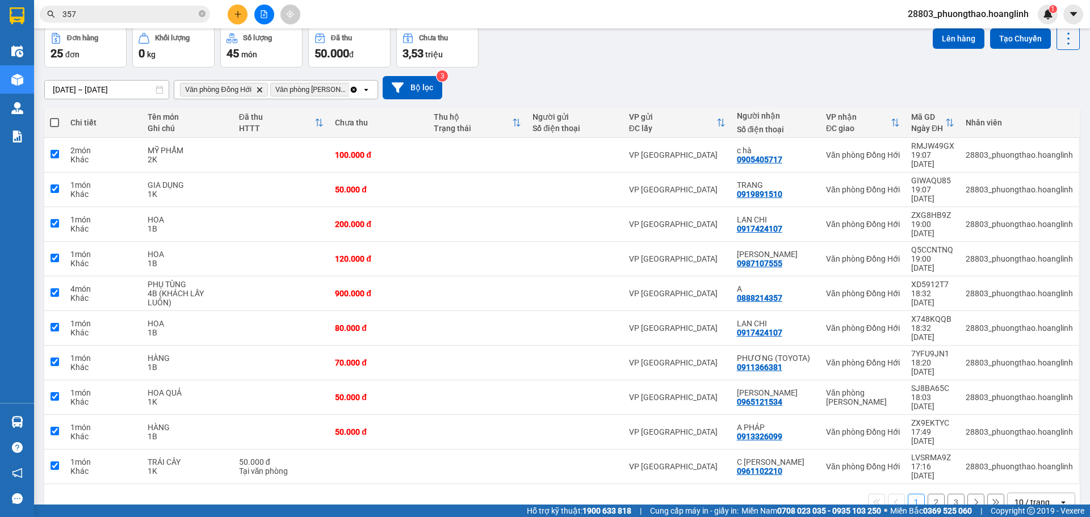
checkbox input "true"
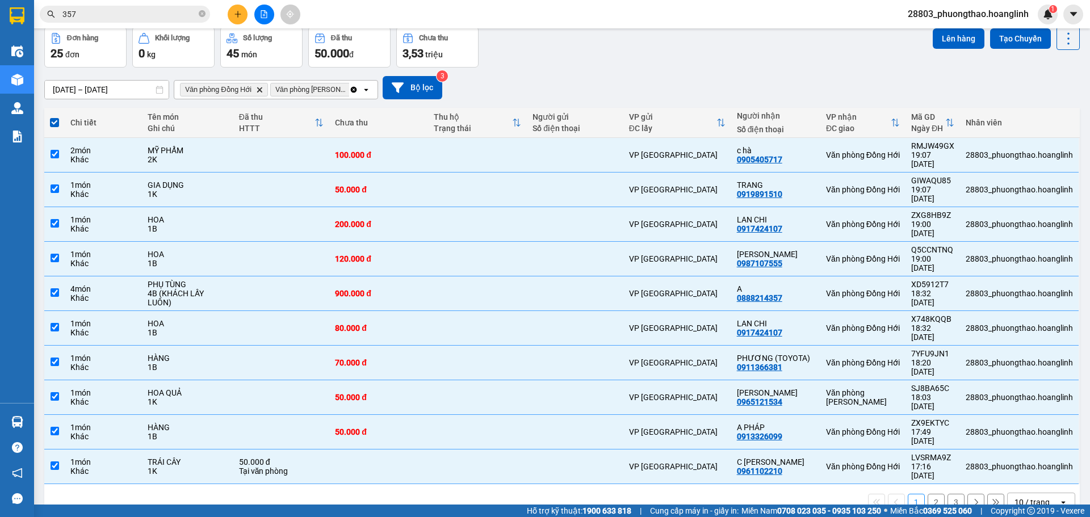
scroll to position [0, 0]
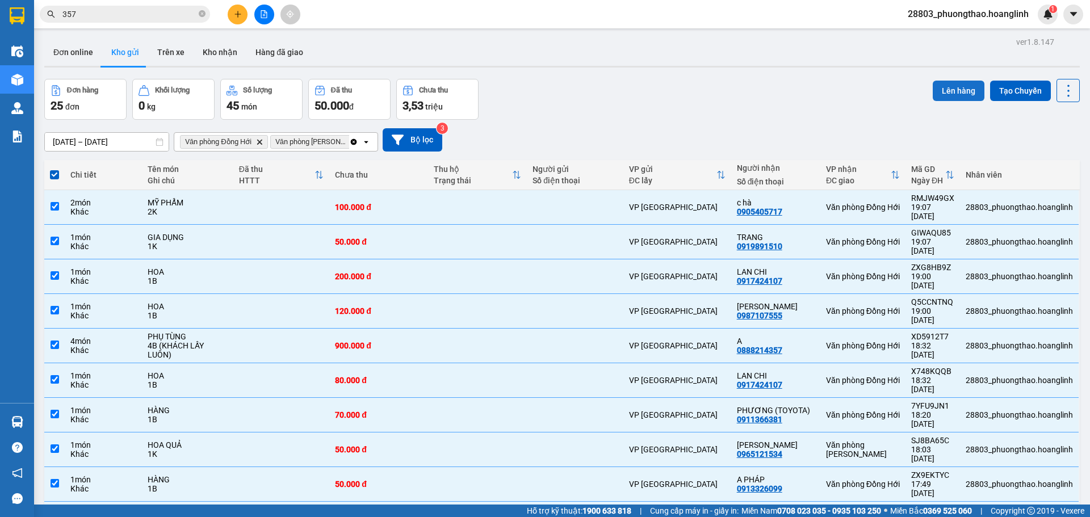
click at [947, 94] on button "Lên hàng" at bounding box center [959, 91] width 52 height 20
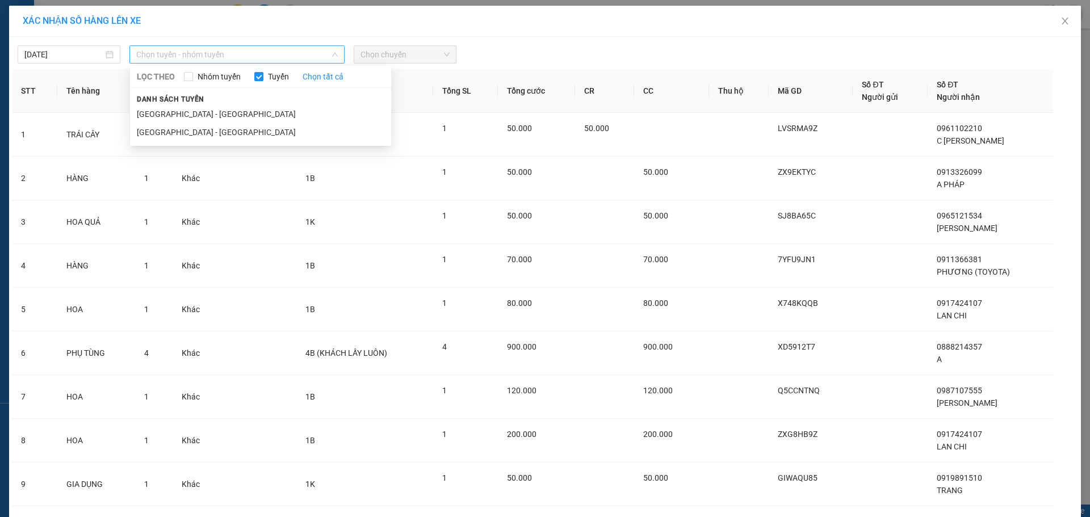
click at [261, 58] on span "Chọn tuyến - nhóm tuyến" at bounding box center [237, 54] width 202 height 17
click at [204, 136] on li "[GEOGRAPHIC_DATA] - [GEOGRAPHIC_DATA]" at bounding box center [260, 132] width 261 height 18
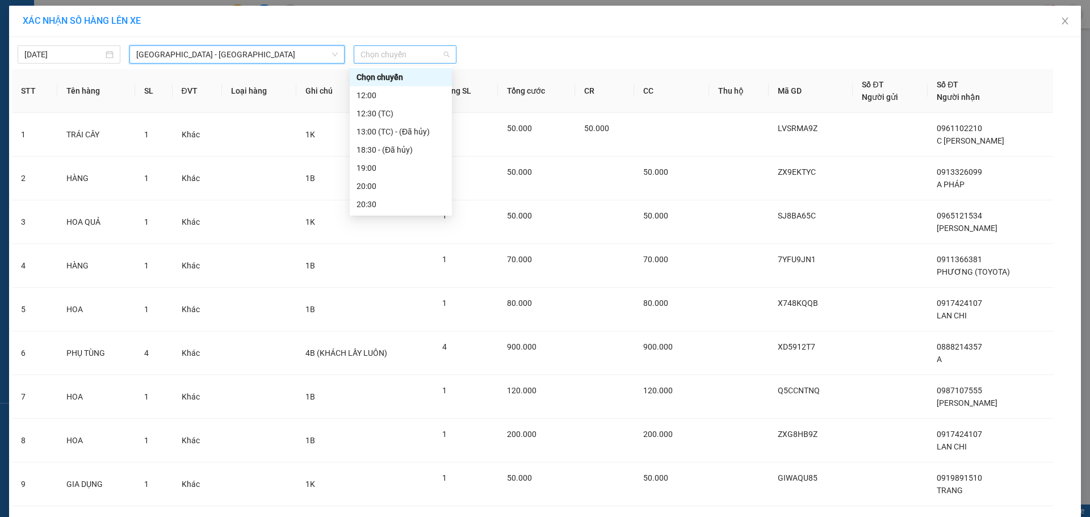
click at [418, 53] on span "Chọn chuyến" at bounding box center [405, 54] width 89 height 17
click at [371, 203] on div "20:30" at bounding box center [401, 204] width 89 height 12
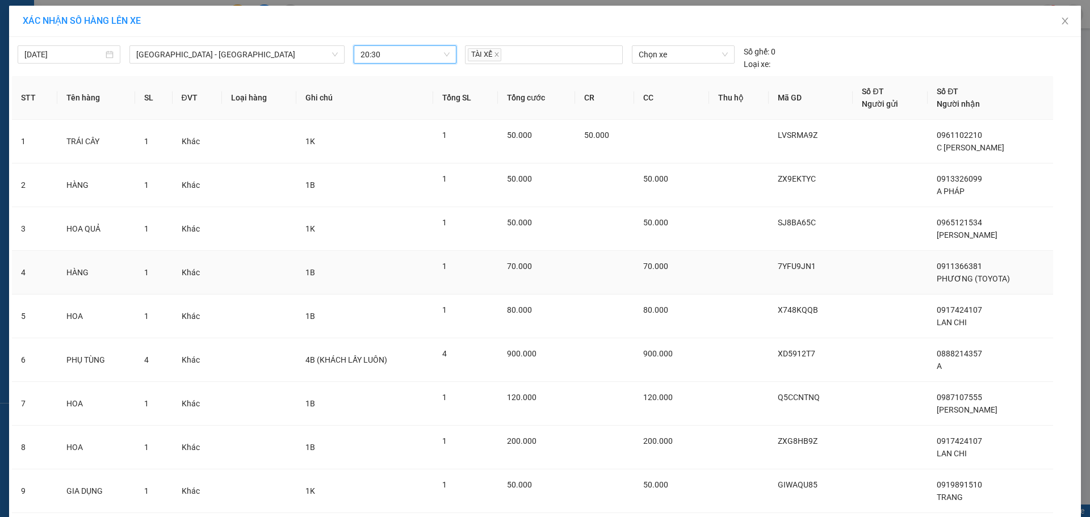
scroll to position [123, 0]
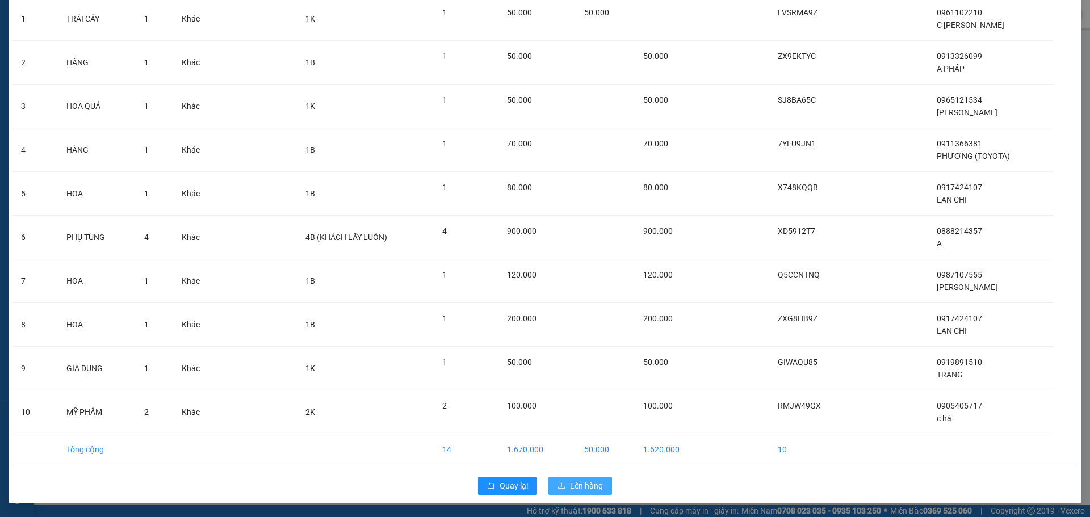
click at [587, 482] on span "Lên hàng" at bounding box center [586, 486] width 33 height 12
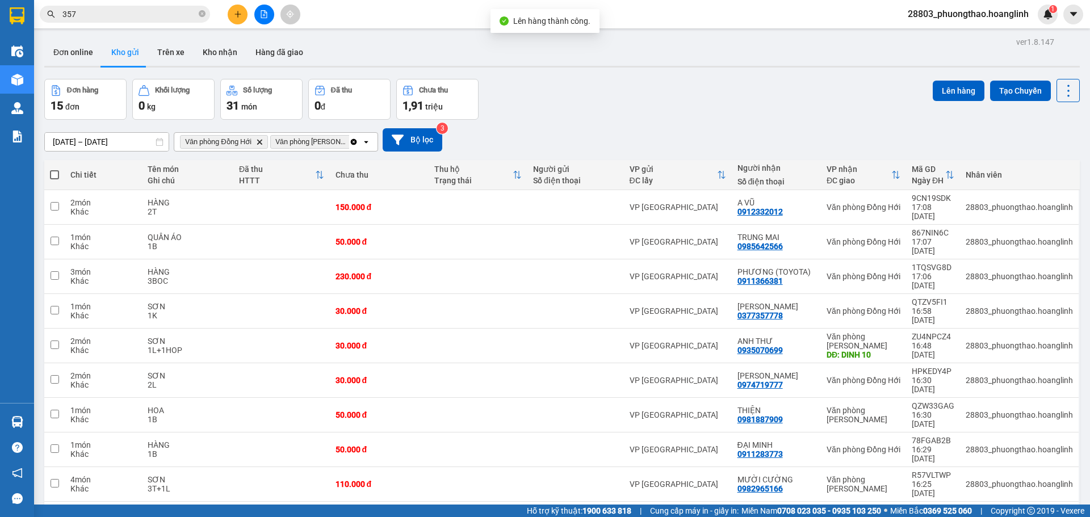
click at [52, 168] on th at bounding box center [54, 175] width 20 height 30
click at [58, 180] on label at bounding box center [54, 174] width 9 height 11
click at [55, 169] on input "checkbox" at bounding box center [55, 169] width 0 height 0
checkbox input "true"
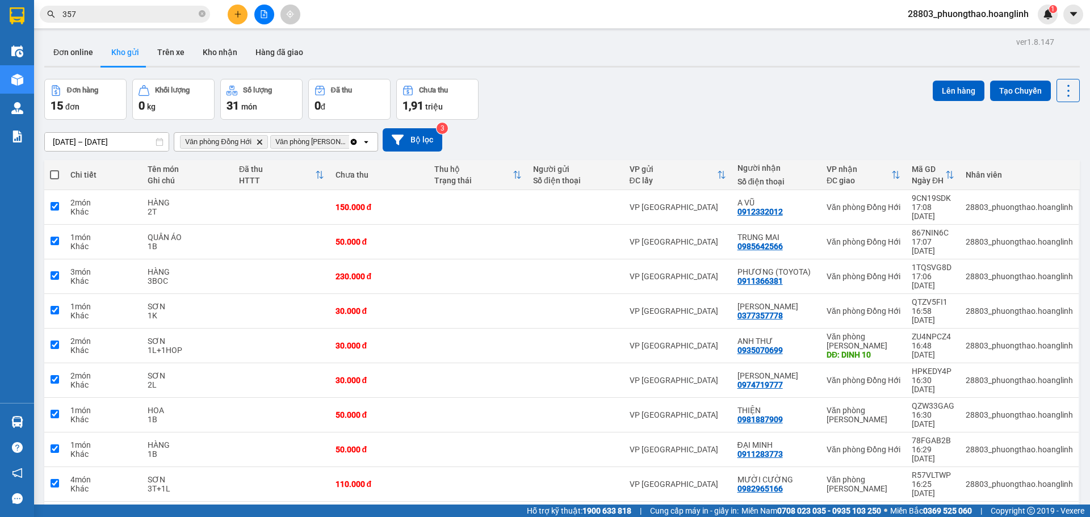
checkbox input "true"
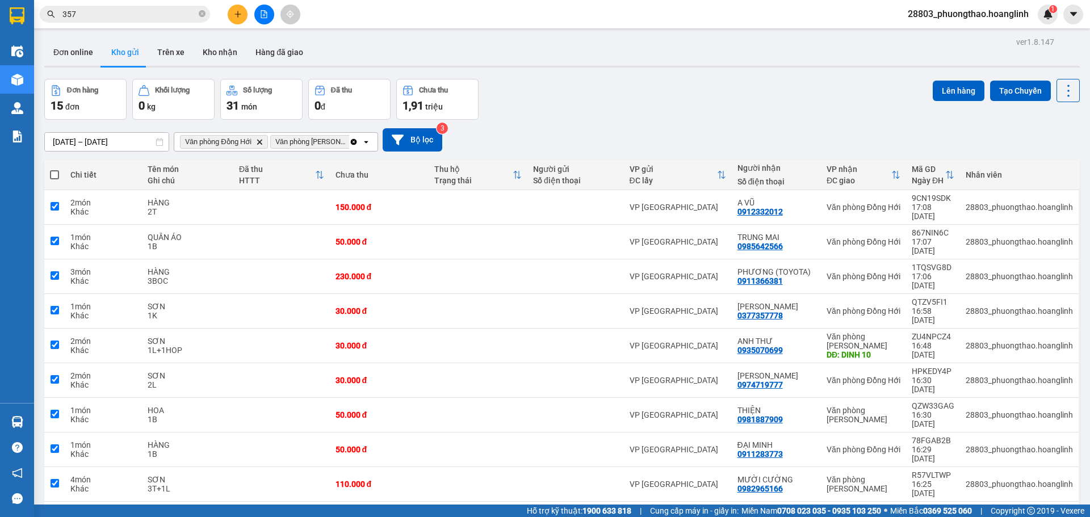
checkbox input "true"
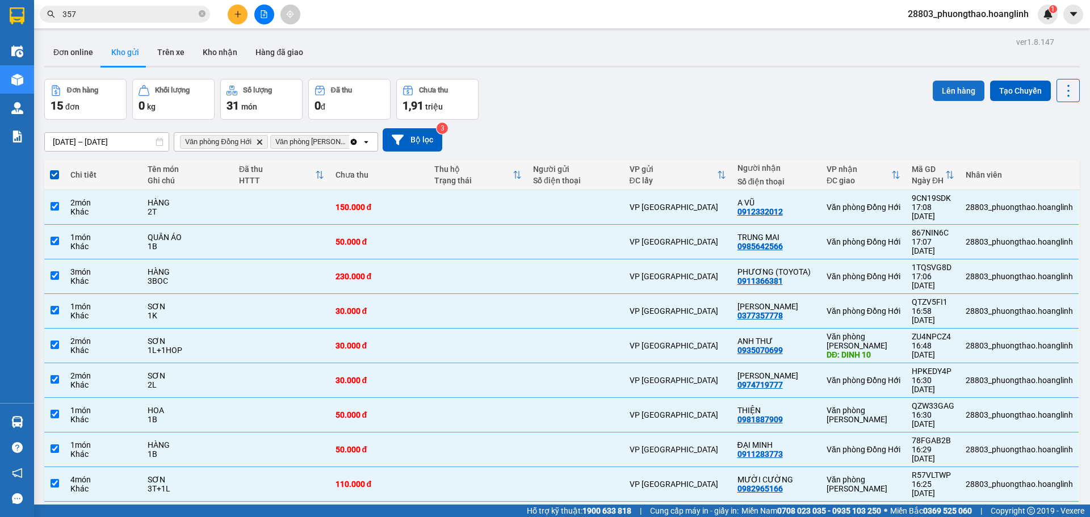
click at [949, 94] on button "Lên hàng" at bounding box center [959, 91] width 52 height 20
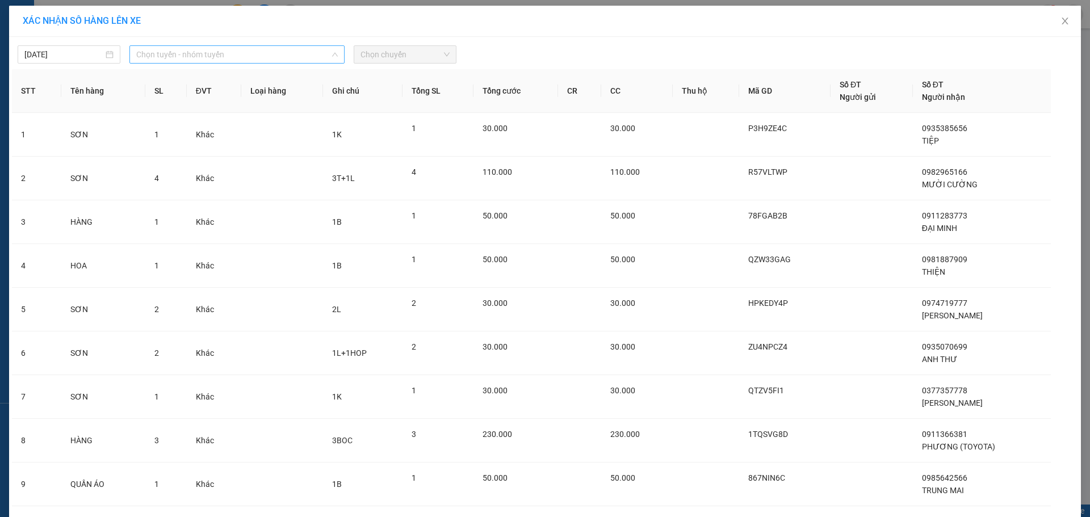
click at [150, 57] on span "Chọn tuyến - nhóm tuyến" at bounding box center [237, 54] width 202 height 17
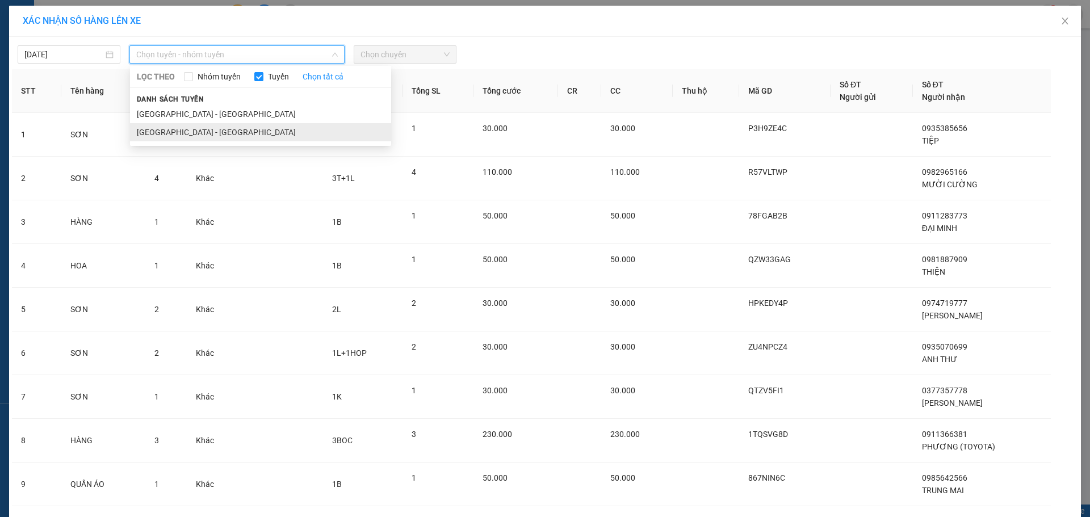
click at [164, 133] on li "[GEOGRAPHIC_DATA] - [GEOGRAPHIC_DATA]" at bounding box center [260, 132] width 261 height 18
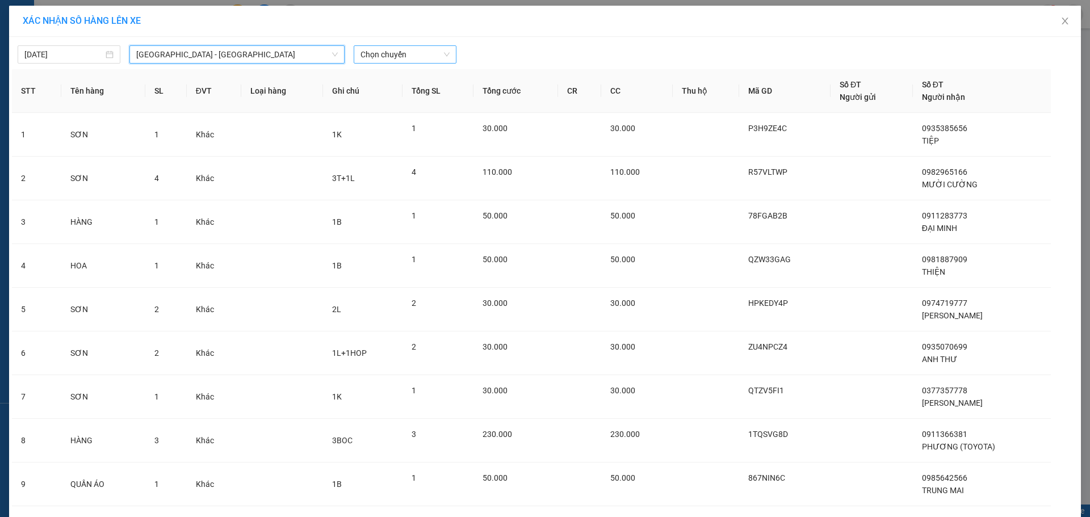
click at [408, 48] on span "Chọn chuyến" at bounding box center [405, 54] width 89 height 17
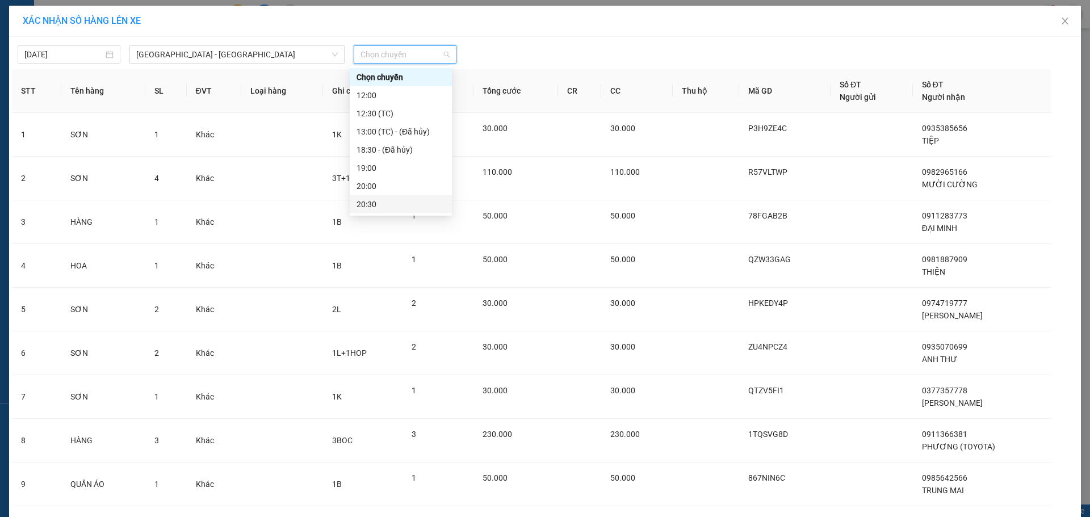
click at [370, 201] on div "20:30" at bounding box center [401, 204] width 89 height 12
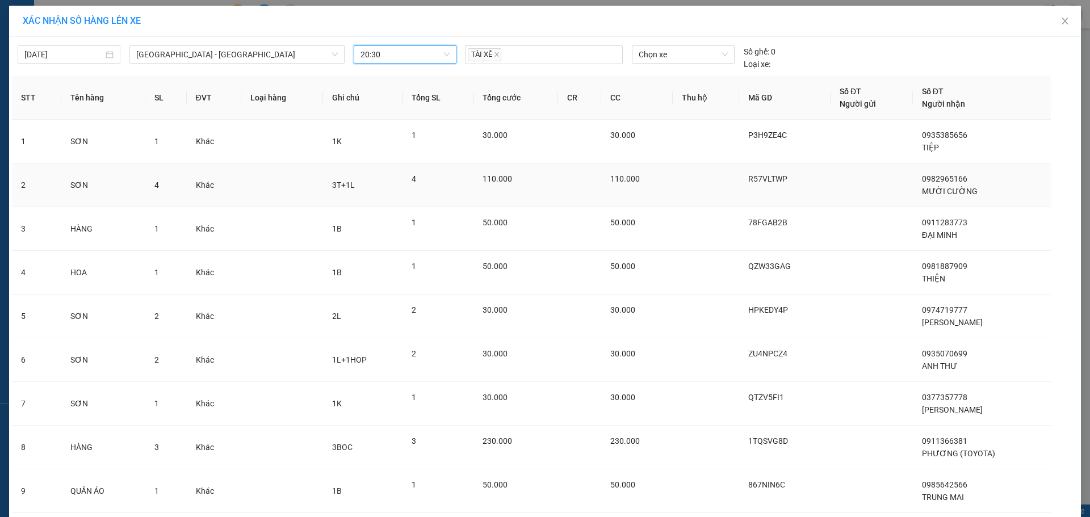
scroll to position [123, 0]
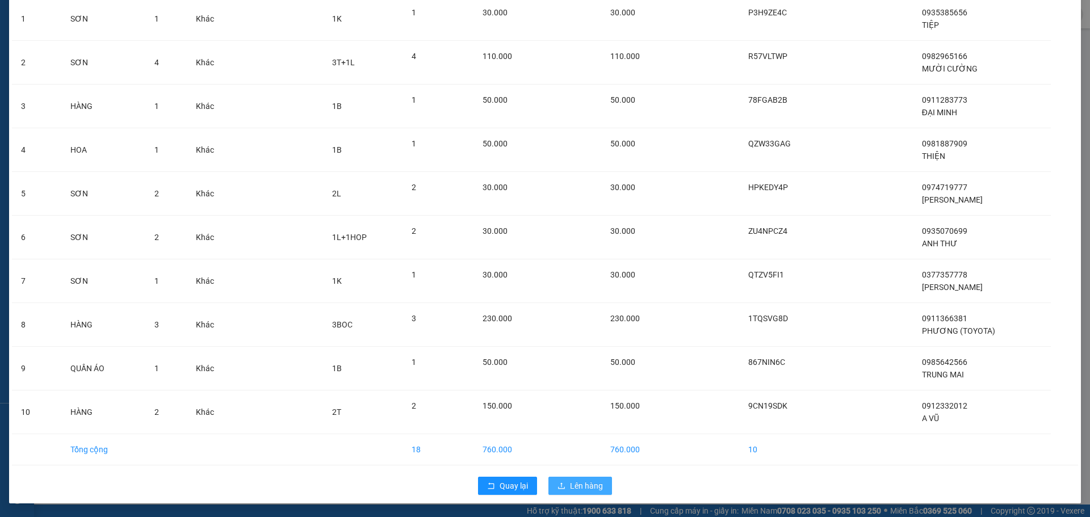
click at [580, 487] on span "Lên hàng" at bounding box center [586, 486] width 33 height 12
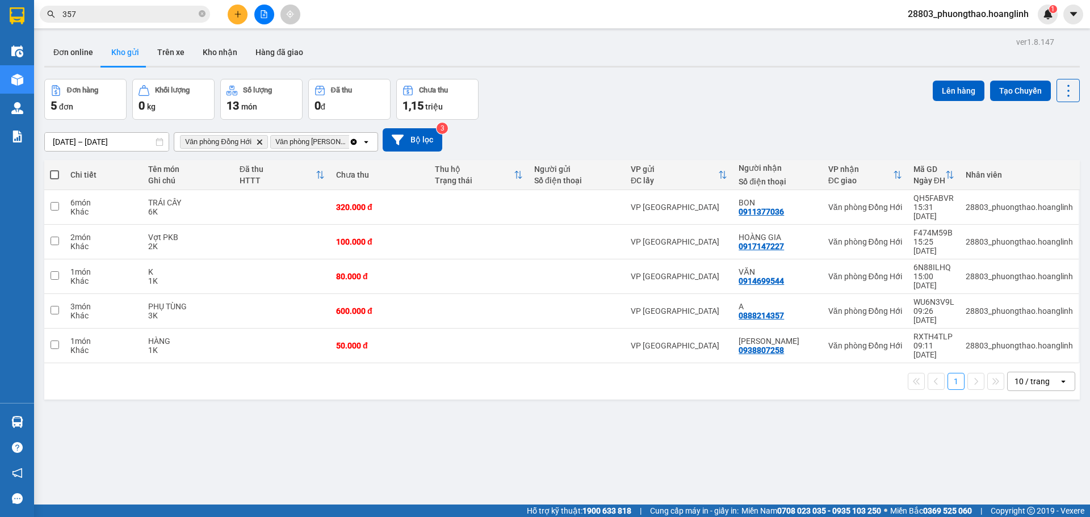
click at [57, 172] on span at bounding box center [54, 174] width 9 height 9
click at [55, 169] on input "checkbox" at bounding box center [55, 169] width 0 height 0
checkbox input "true"
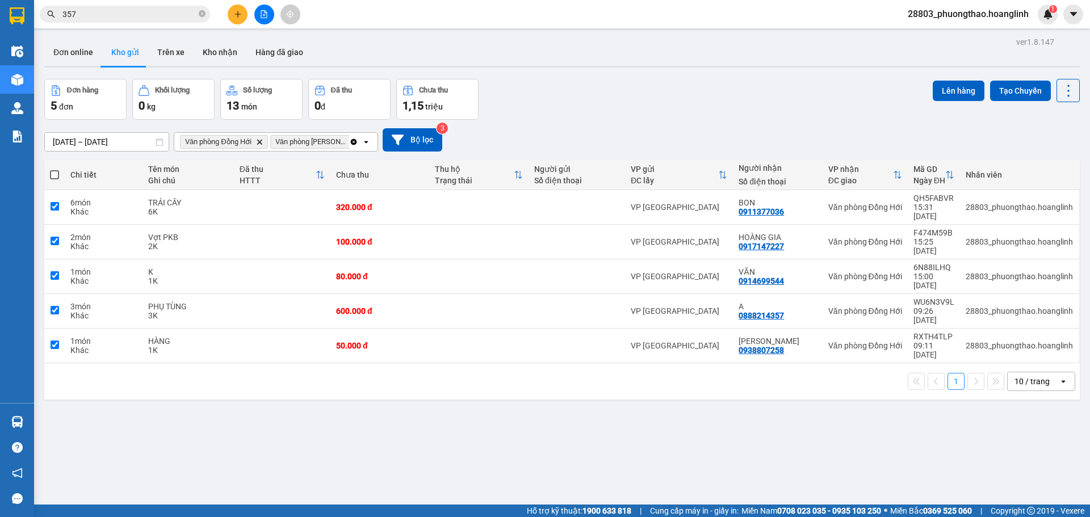
checkbox input "true"
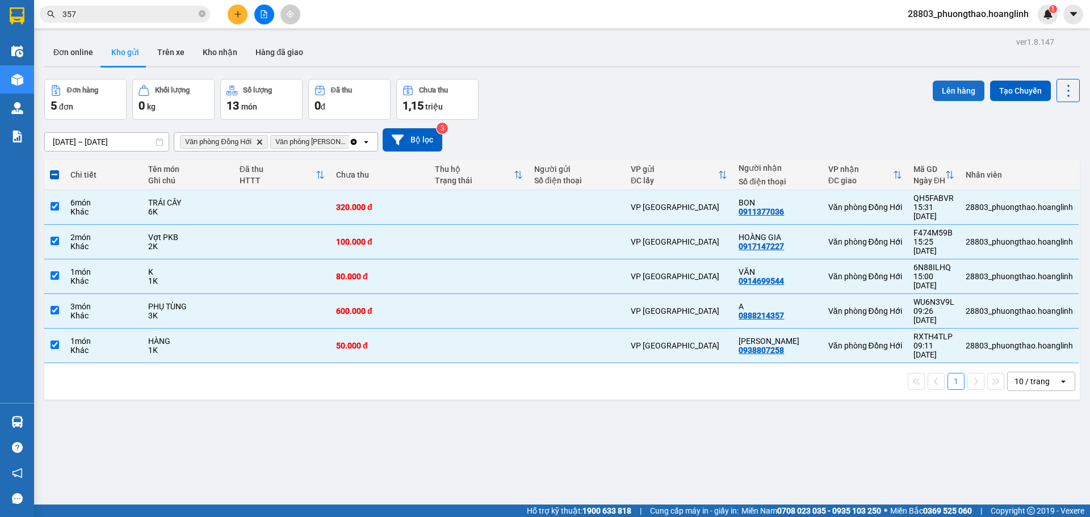
click at [958, 99] on button "Lên hàng" at bounding box center [959, 91] width 52 height 20
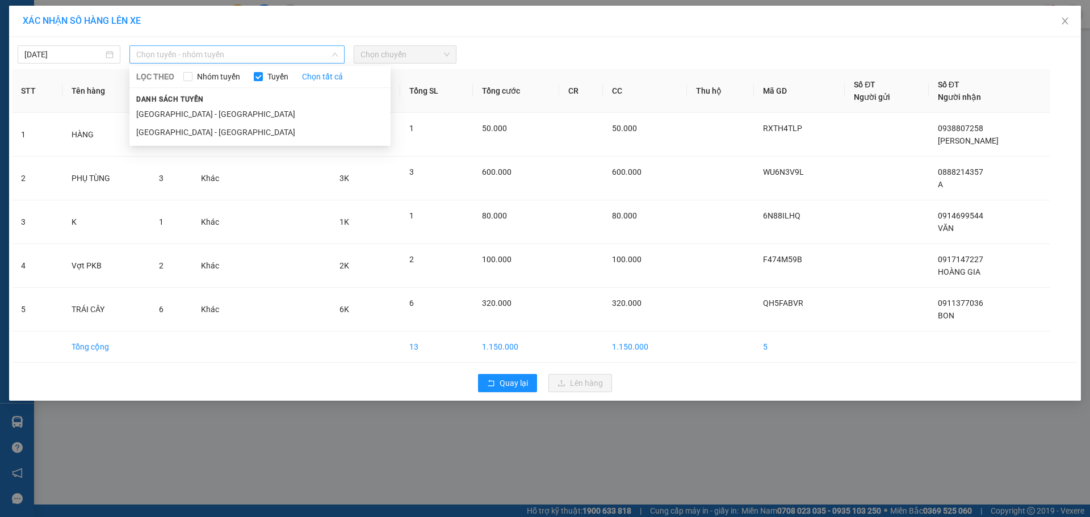
click at [271, 55] on span "Chọn tuyến - nhóm tuyến" at bounding box center [237, 54] width 202 height 17
click at [220, 135] on li "[GEOGRAPHIC_DATA] - [GEOGRAPHIC_DATA]" at bounding box center [259, 132] width 261 height 18
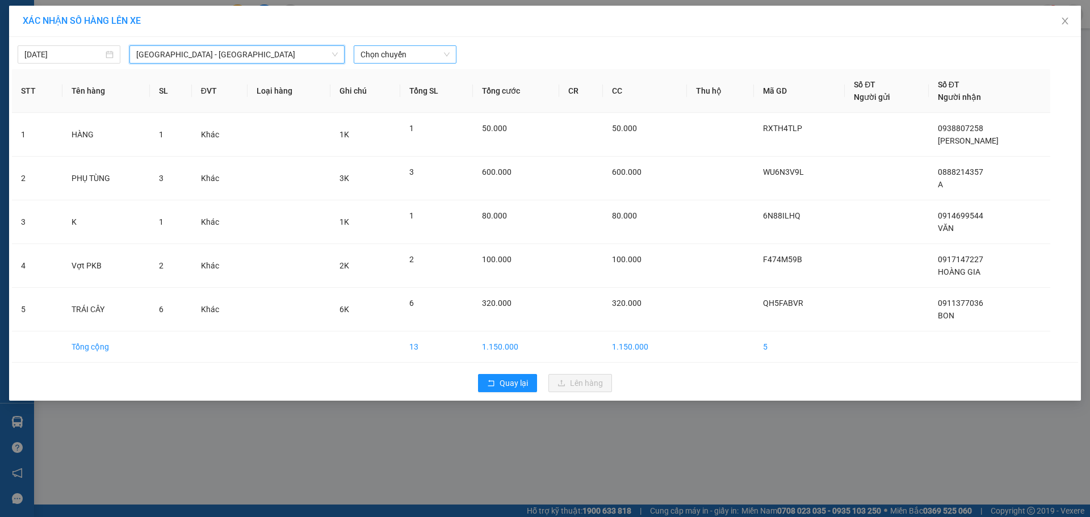
click at [424, 56] on span "Chọn chuyến" at bounding box center [405, 54] width 89 height 17
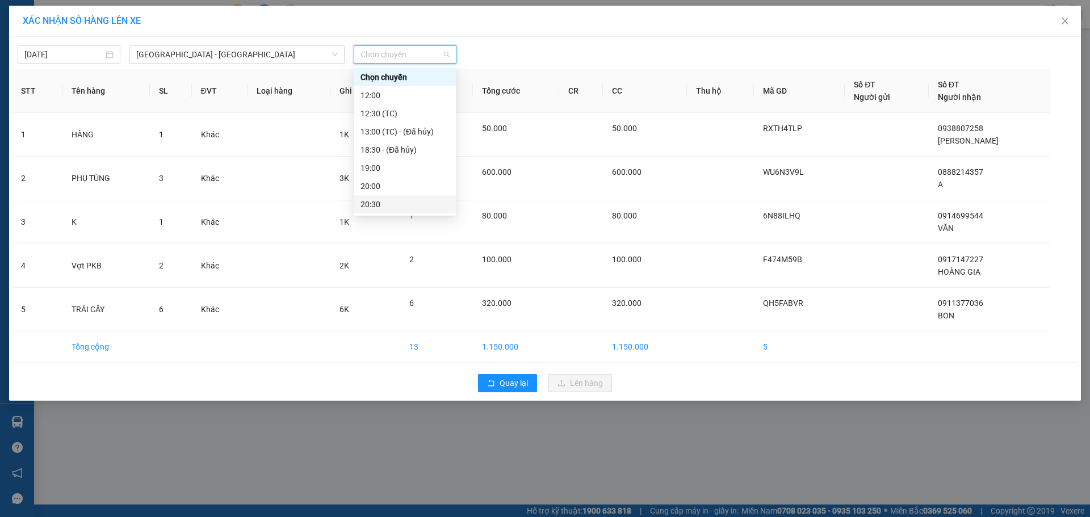
click at [391, 207] on div "20:30" at bounding box center [405, 204] width 89 height 12
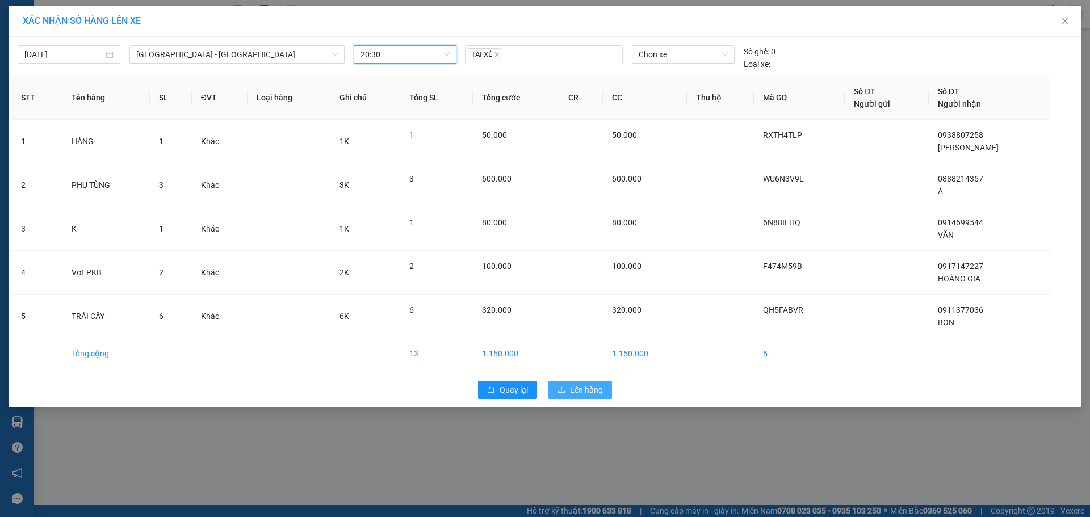
click at [581, 387] on span "Lên hàng" at bounding box center [586, 390] width 33 height 12
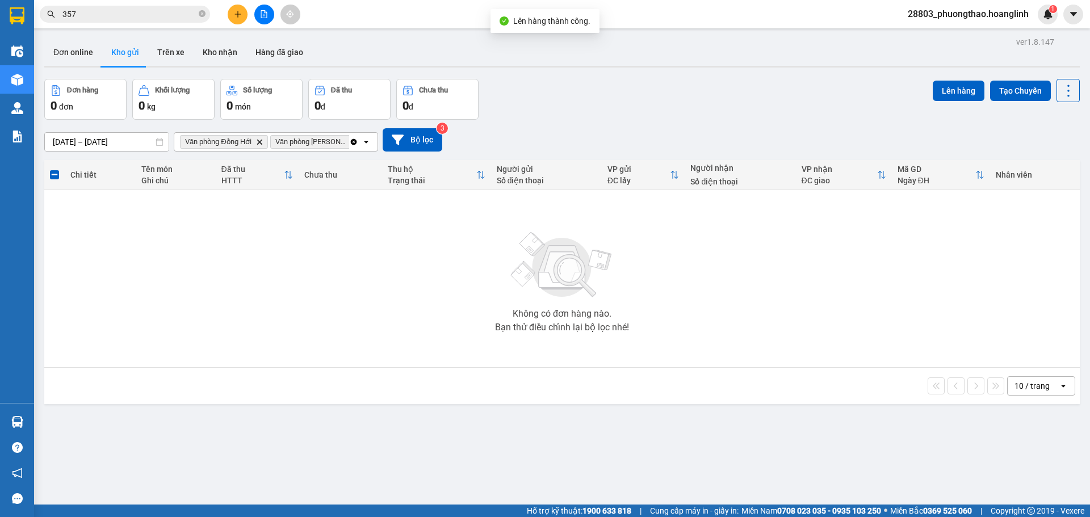
click at [354, 143] on icon "Clear all" at bounding box center [353, 141] width 9 height 9
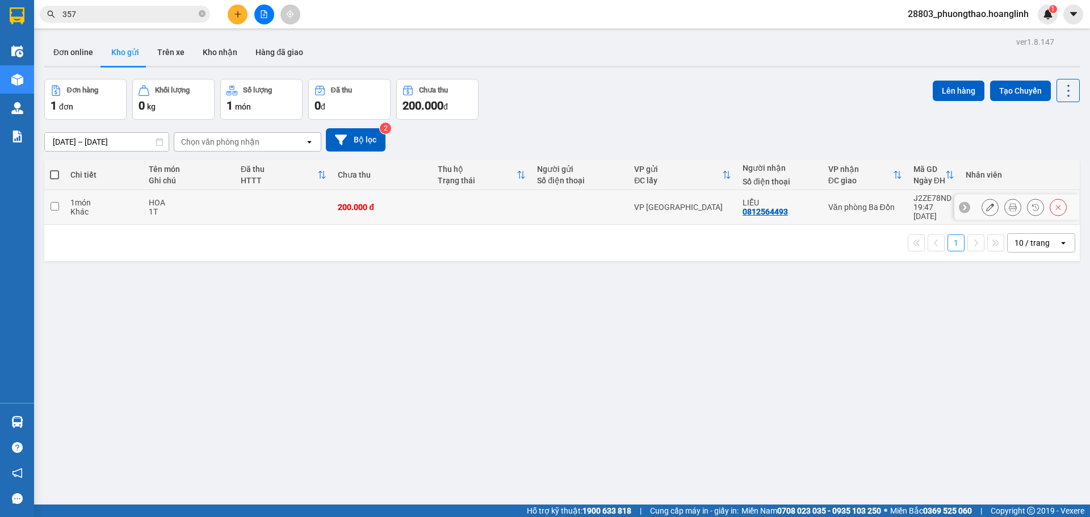
click at [356, 203] on div "200.000 đ" at bounding box center [382, 207] width 89 height 9
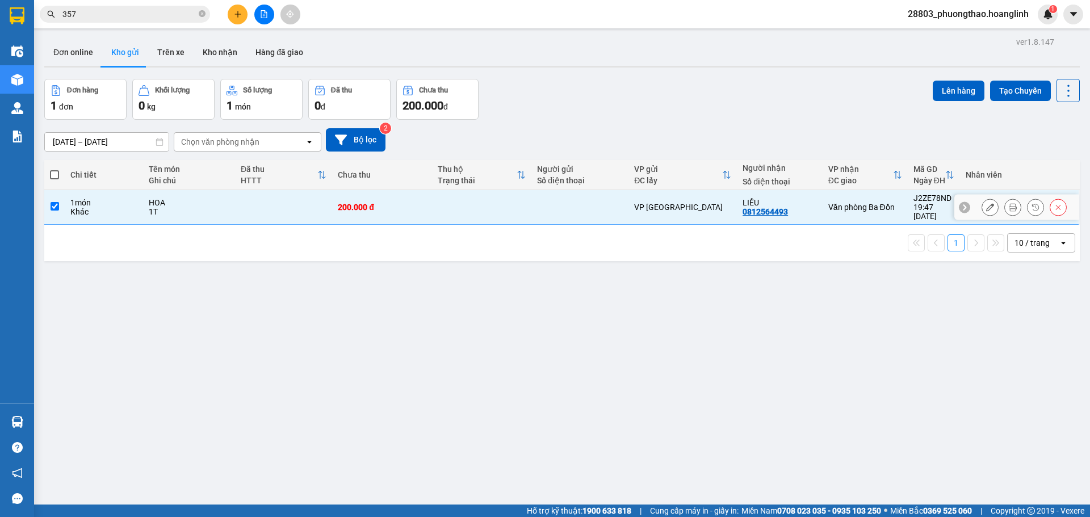
checkbox input "true"
click at [961, 85] on button "Lên hàng" at bounding box center [959, 91] width 52 height 20
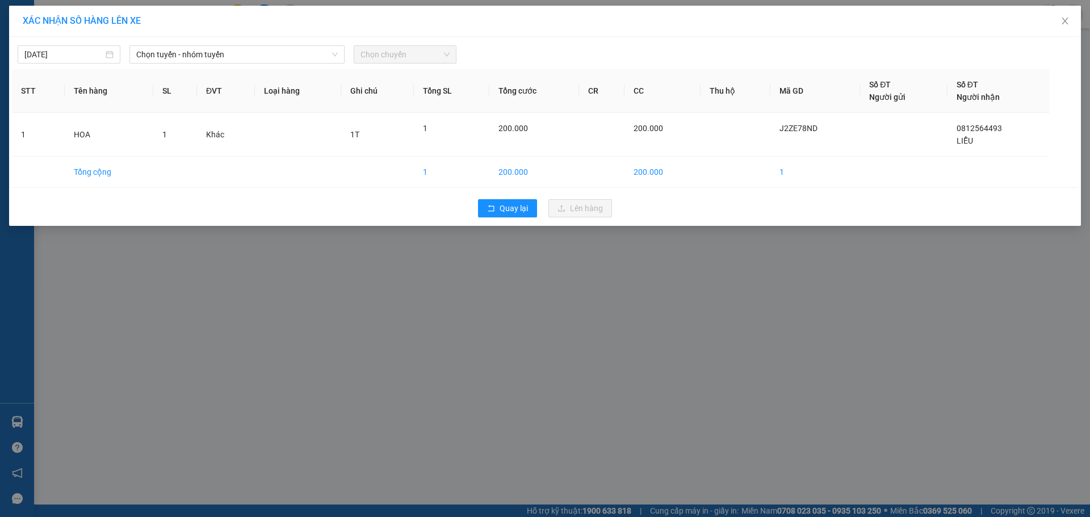
drag, startPoint x: 185, startPoint y: 56, endPoint x: 185, endPoint y: 64, distance: 7.9
click at [185, 58] on span "Chọn tuyến - nhóm tuyến" at bounding box center [237, 54] width 202 height 17
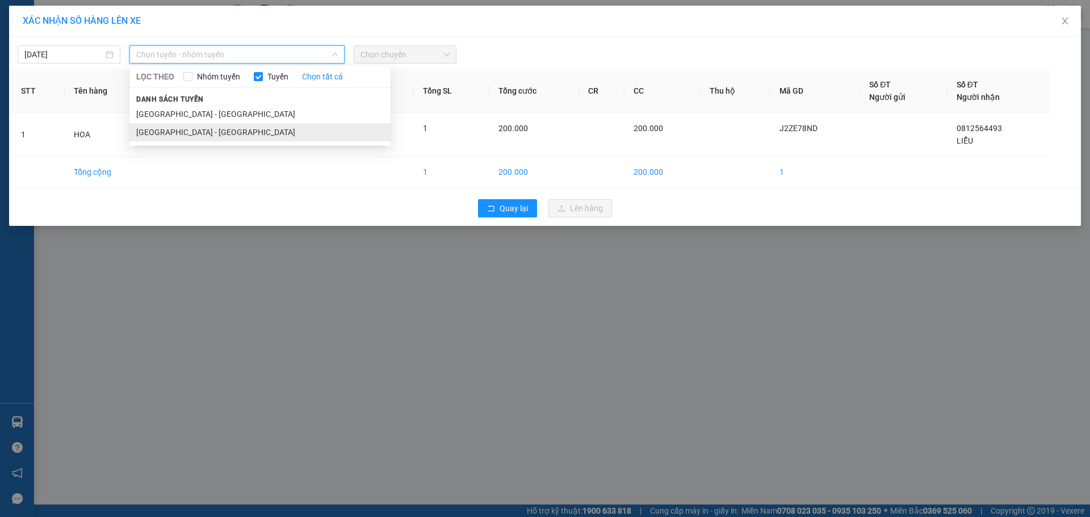
click at [173, 134] on li "[GEOGRAPHIC_DATA] - [GEOGRAPHIC_DATA]" at bounding box center [259, 132] width 261 height 18
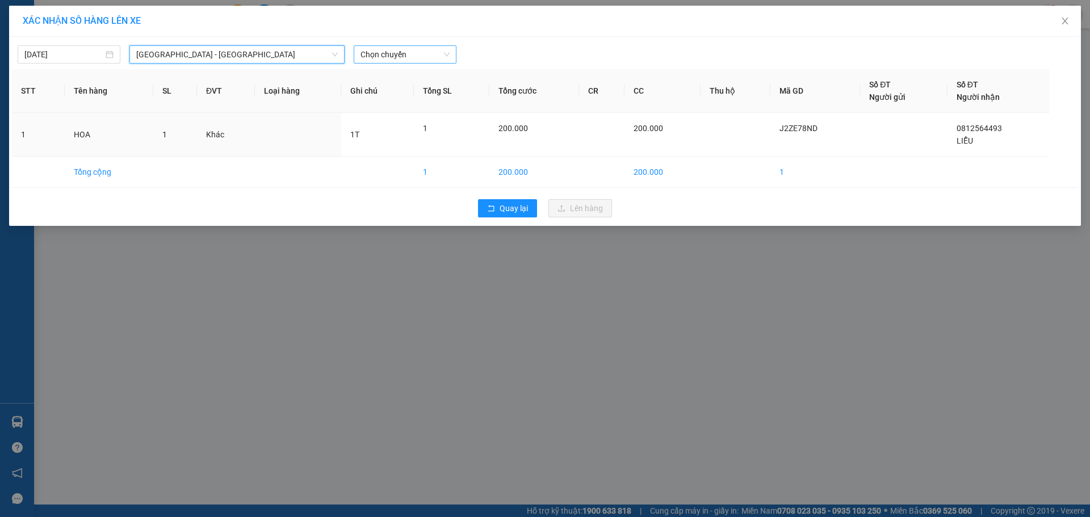
click at [437, 46] on span "Chọn chuyến" at bounding box center [405, 54] width 89 height 17
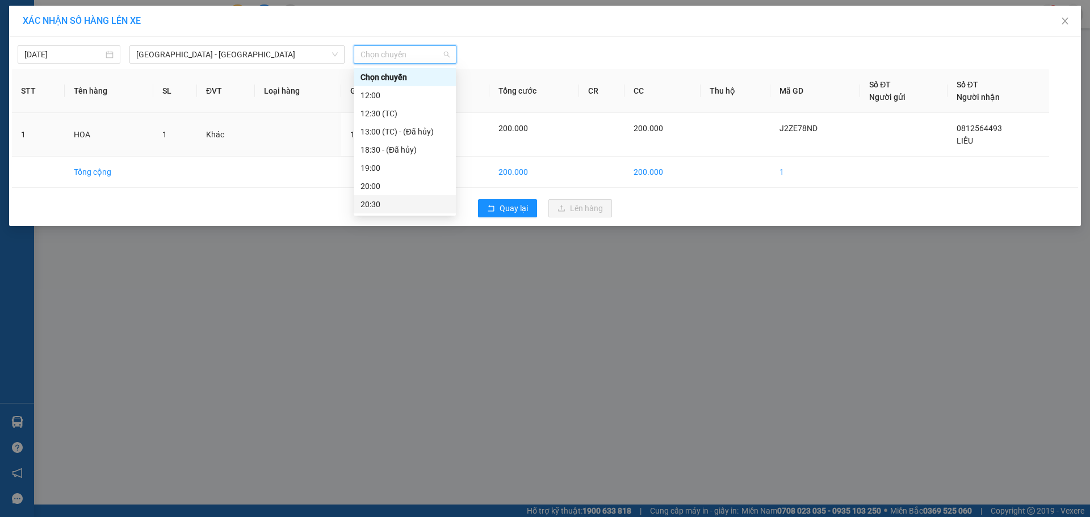
click at [400, 199] on div "20:30" at bounding box center [405, 204] width 89 height 12
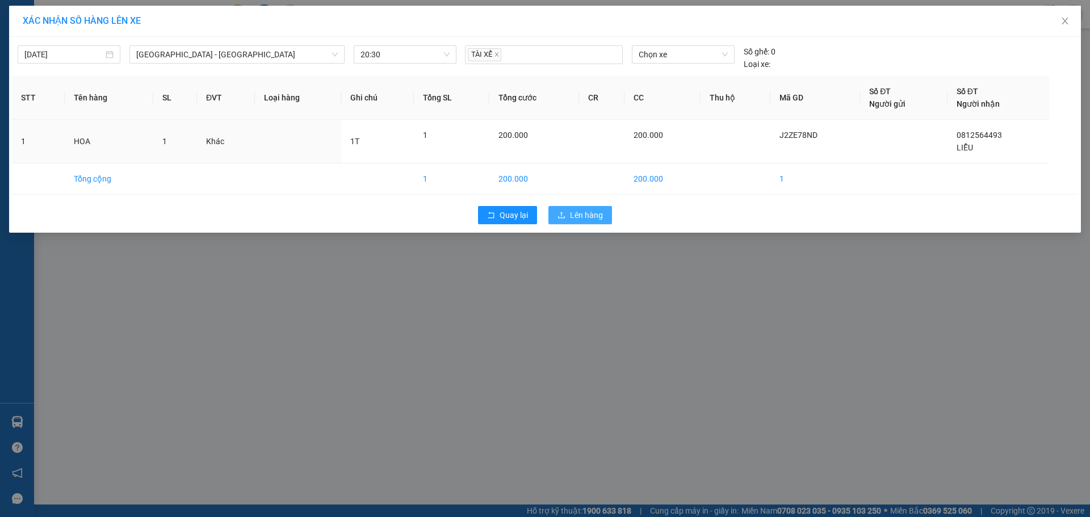
click at [588, 207] on button "Lên hàng" at bounding box center [581, 215] width 64 height 18
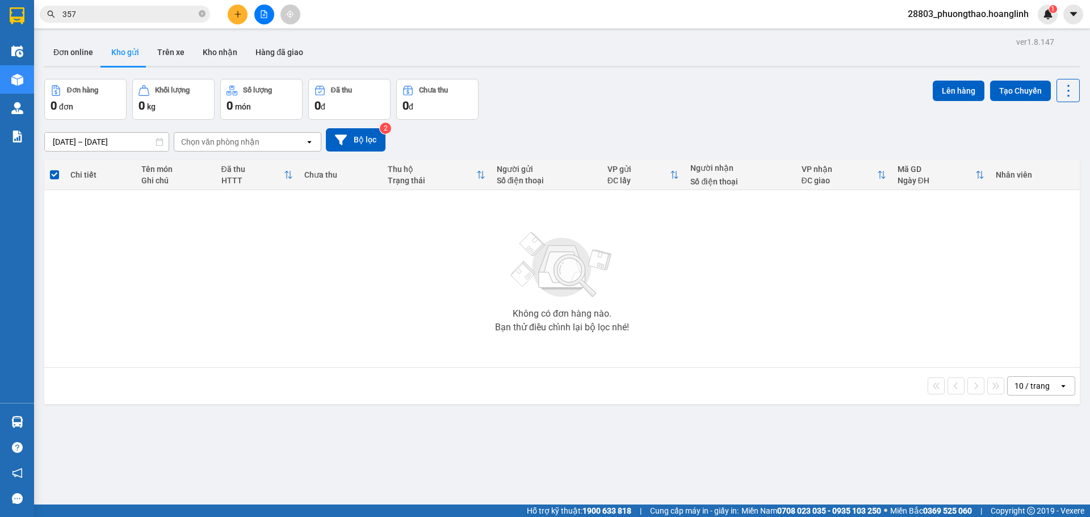
click at [260, 10] on icon "file-add" at bounding box center [264, 14] width 8 height 8
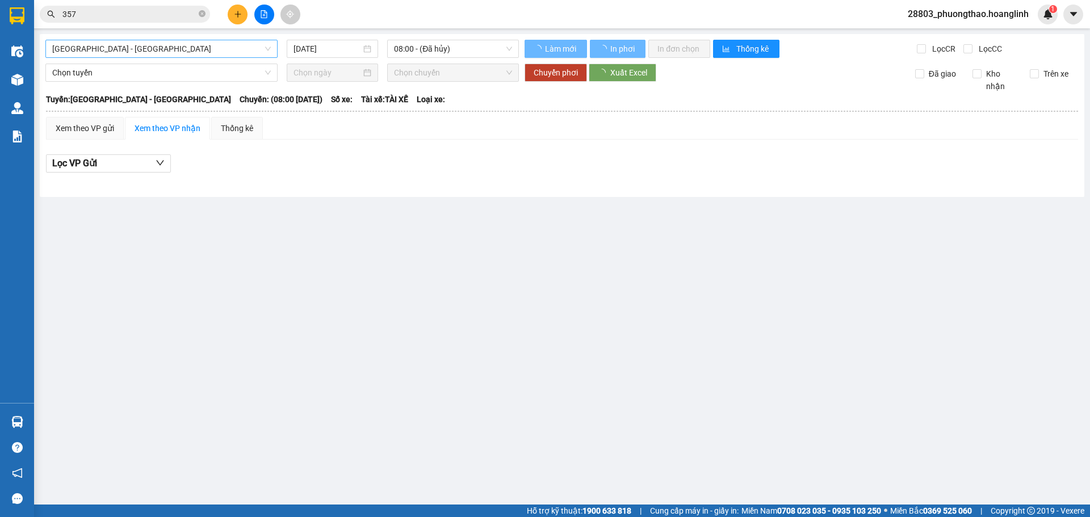
click at [114, 47] on span "[GEOGRAPHIC_DATA] - [GEOGRAPHIC_DATA]" at bounding box center [161, 48] width 219 height 17
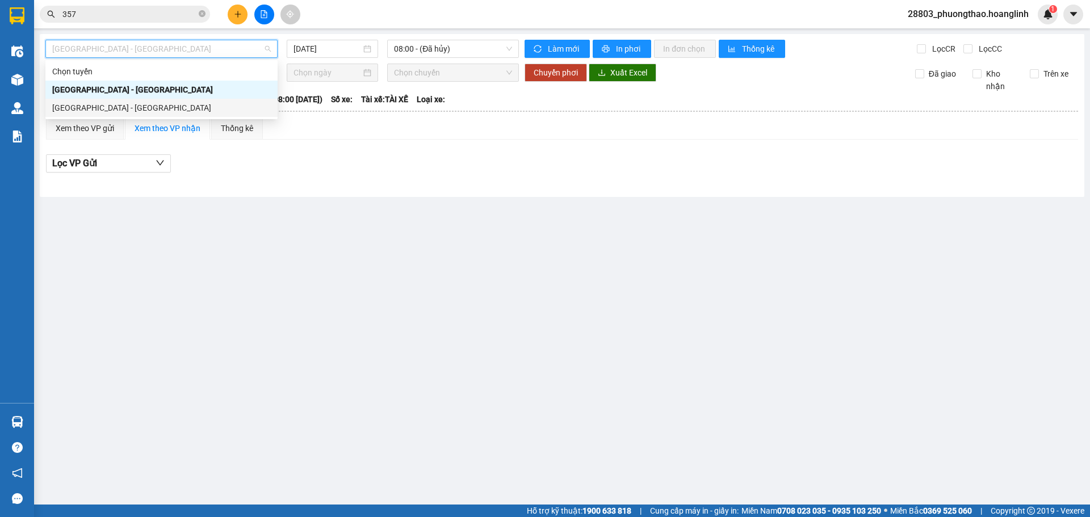
click at [104, 110] on div "[GEOGRAPHIC_DATA] - [GEOGRAPHIC_DATA]" at bounding box center [161, 108] width 219 height 12
type input "[DATE]"
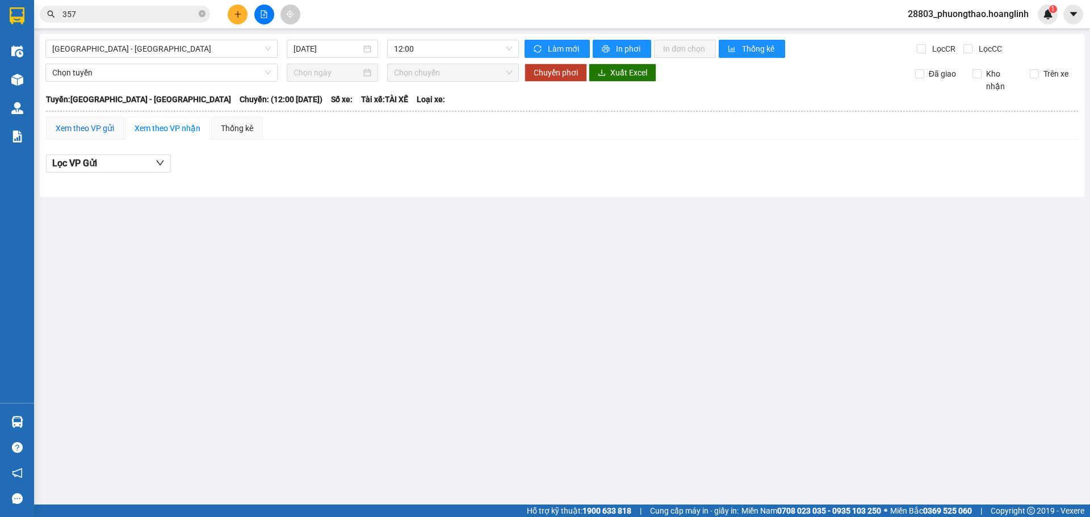
click at [91, 129] on div "Xem theo VP gửi" at bounding box center [85, 128] width 58 height 12
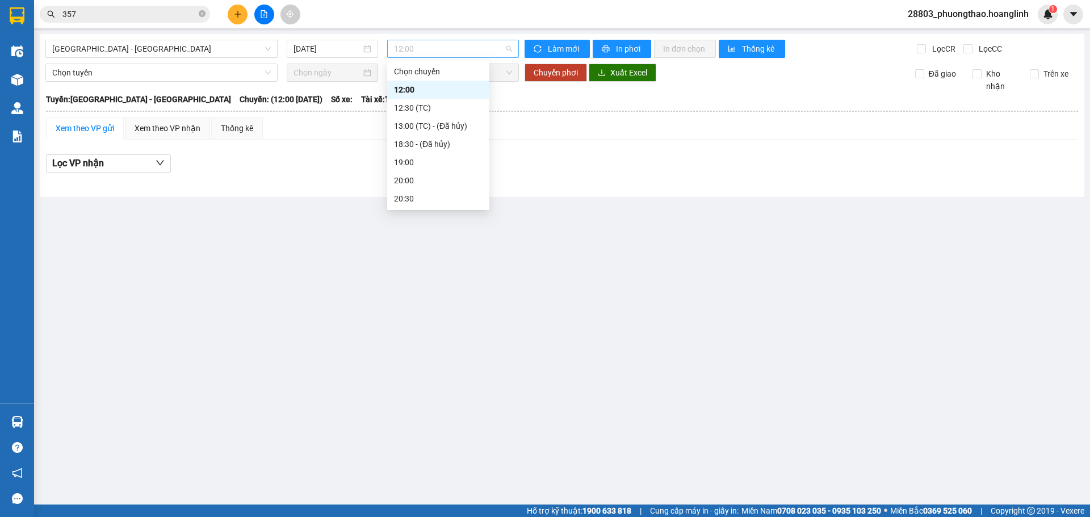
click at [417, 49] on span "12:00" at bounding box center [453, 48] width 118 height 17
click at [411, 191] on div "20:30" at bounding box center [438, 199] width 102 height 18
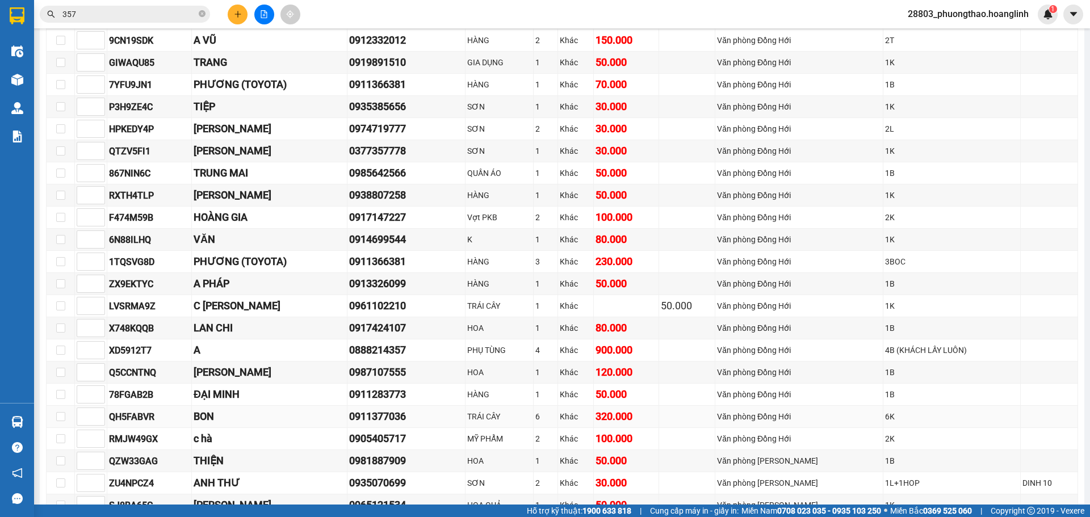
scroll to position [376, 0]
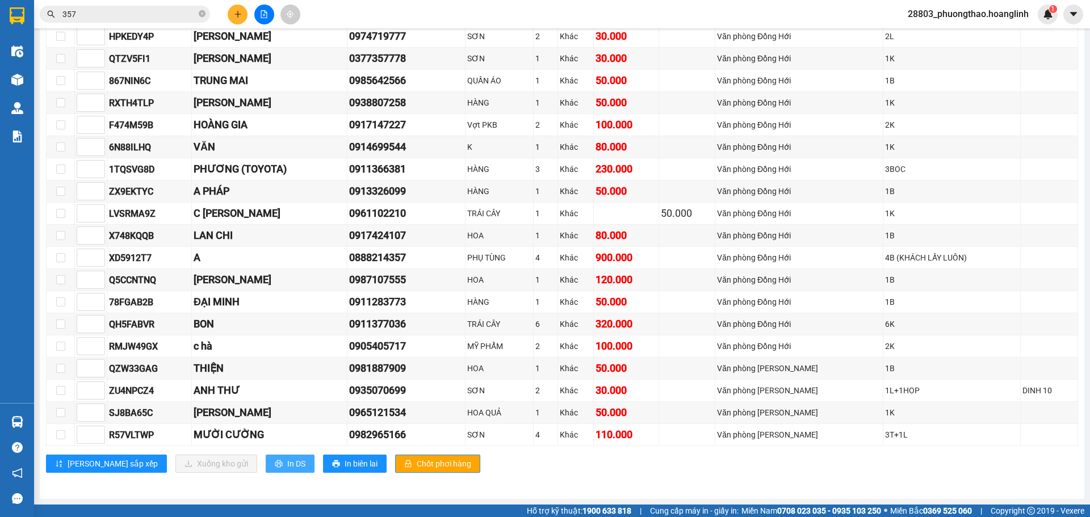
click at [287, 468] on span "In DS" at bounding box center [296, 464] width 18 height 12
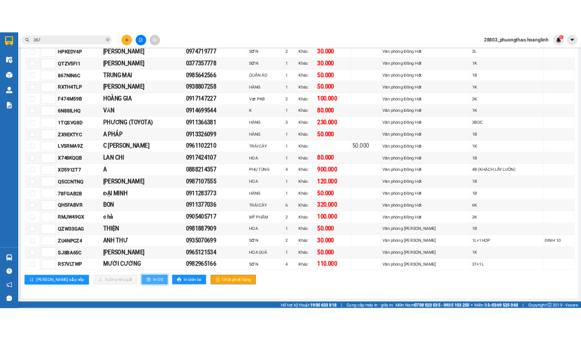
scroll to position [0, 0]
